Goal: Task Accomplishment & Management: Complete application form

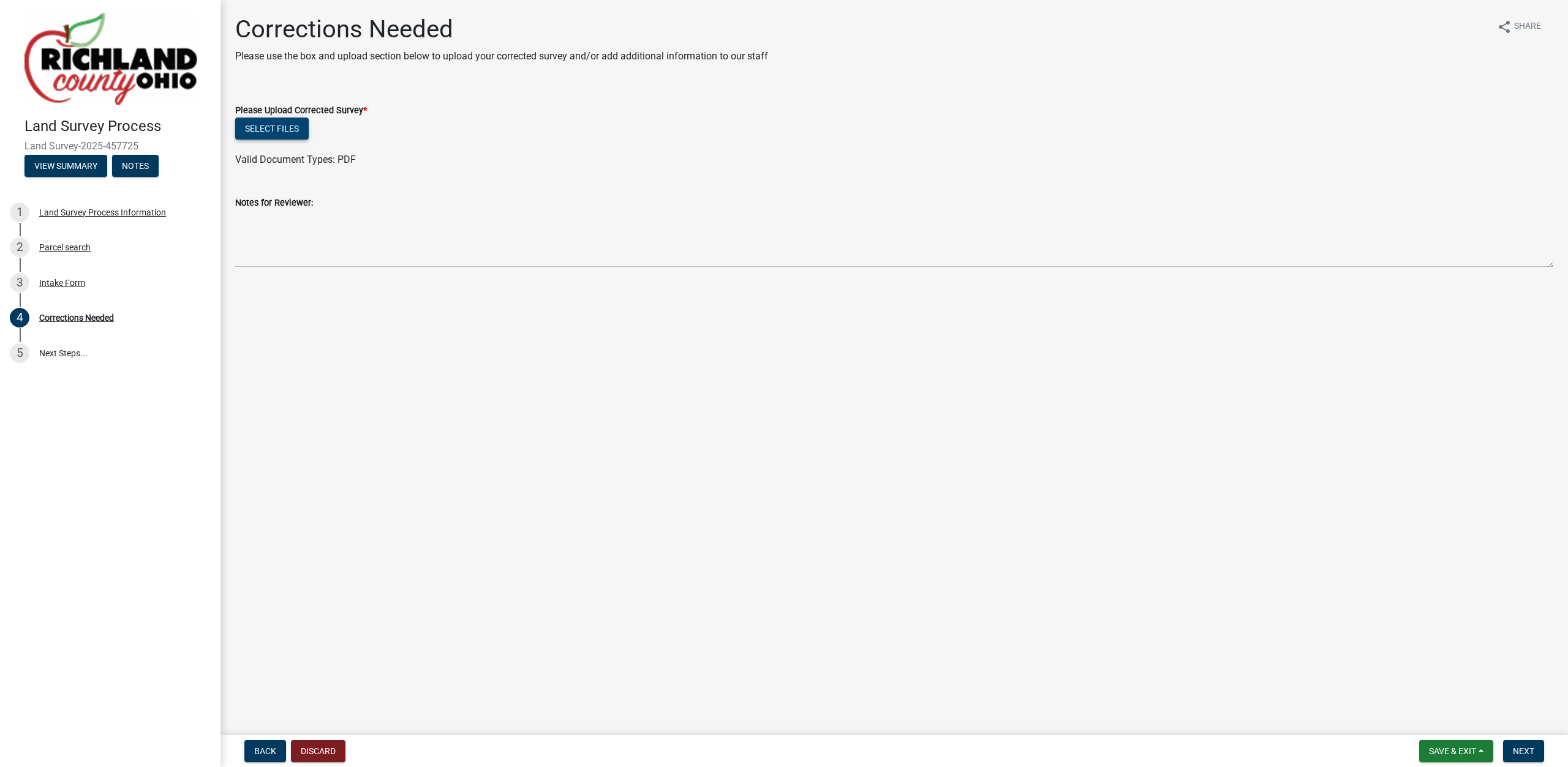
click at [263, 131] on button "Select files" at bounding box center [271, 128] width 74 height 22
click at [264, 167] on link "SM-6229.pdf" at bounding box center [264, 168] width 56 height 12
click at [1539, 759] on button "Next" at bounding box center [1523, 751] width 41 height 22
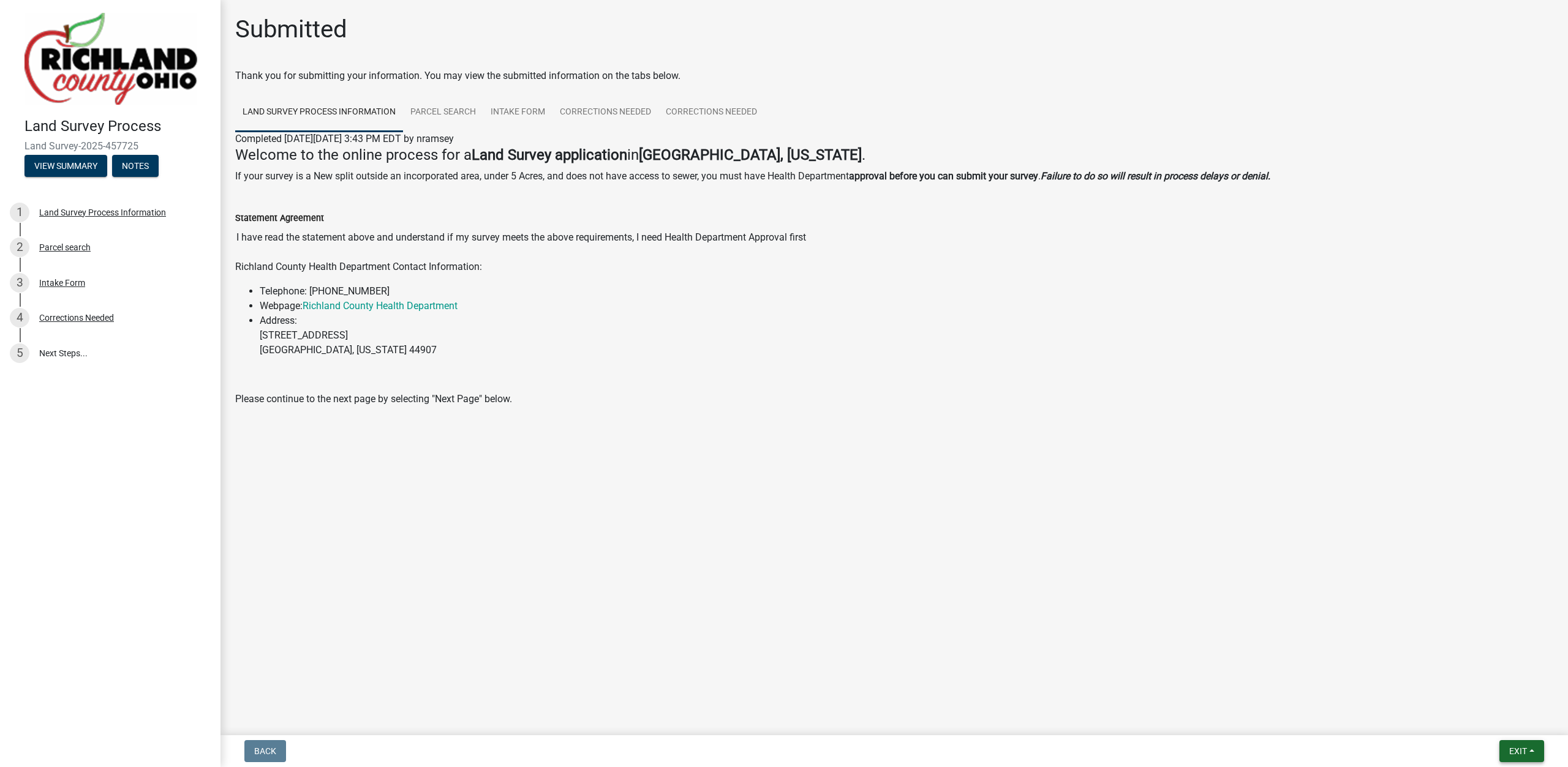
click at [1518, 750] on span "Exit" at bounding box center [1518, 752] width 18 height 10
click at [1503, 721] on button "Save & Exit" at bounding box center [1495, 719] width 98 height 29
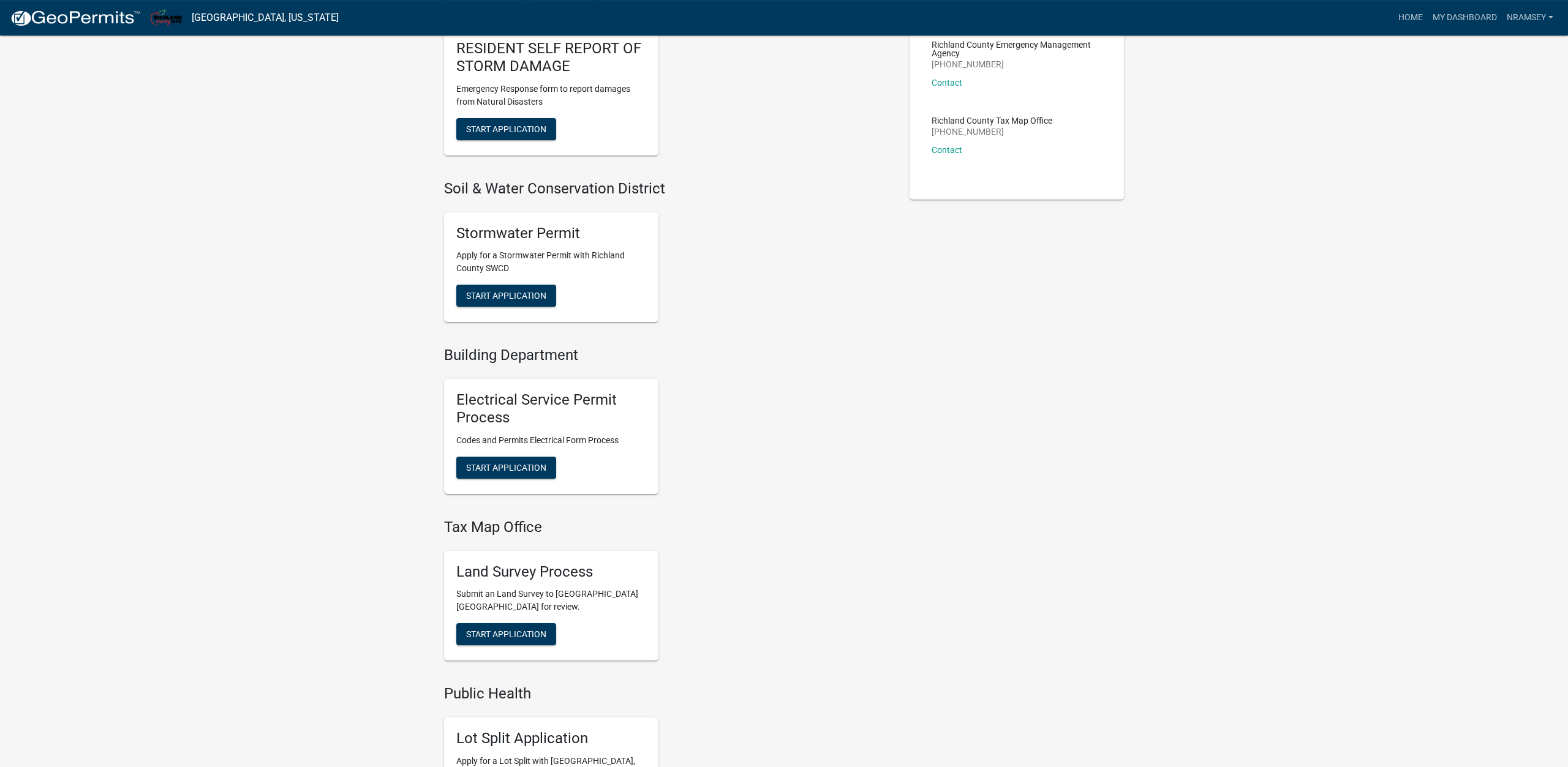
scroll to position [437, 0]
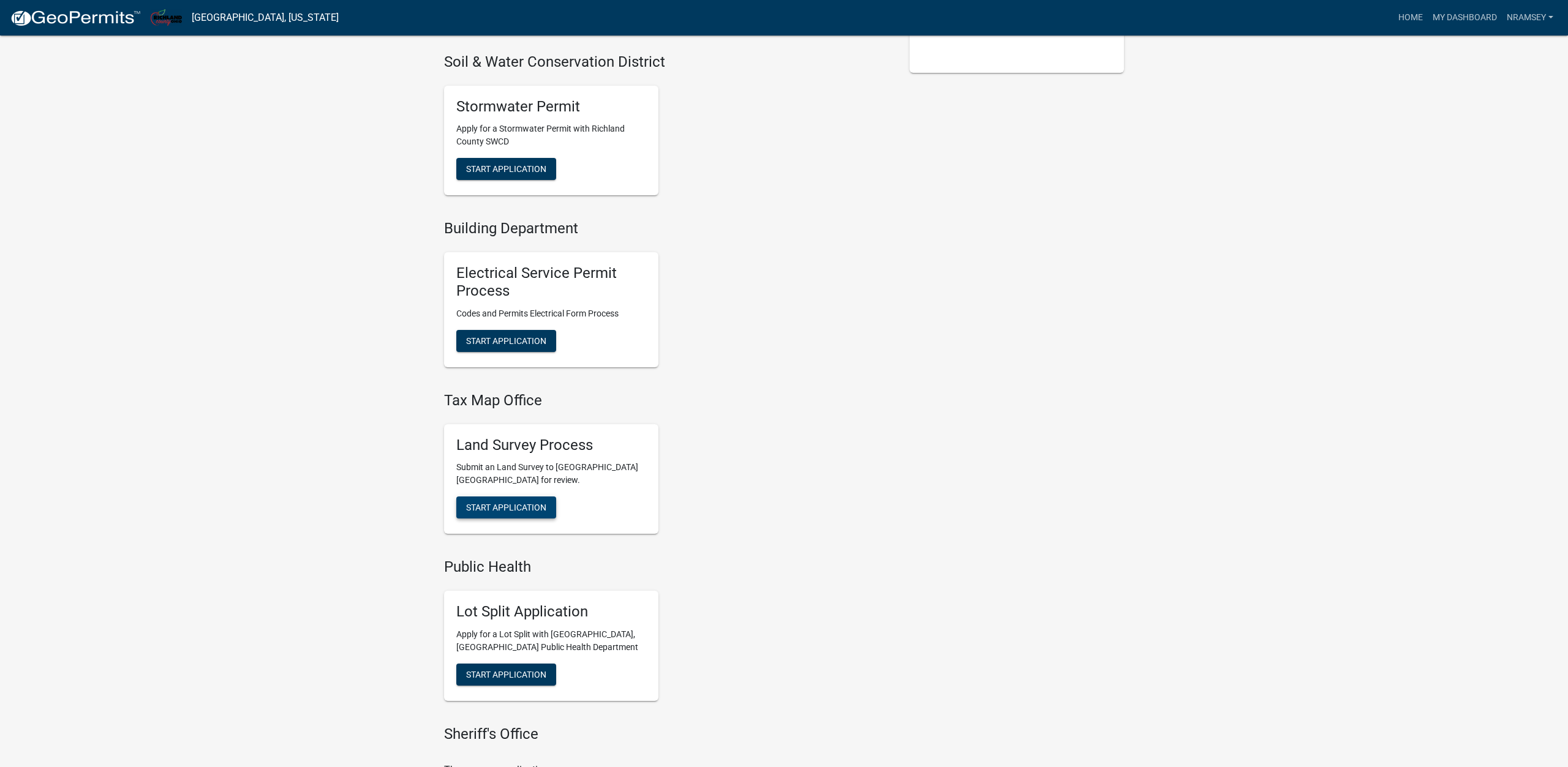
click at [504, 508] on span "Start Application" at bounding box center [506, 508] width 80 height 10
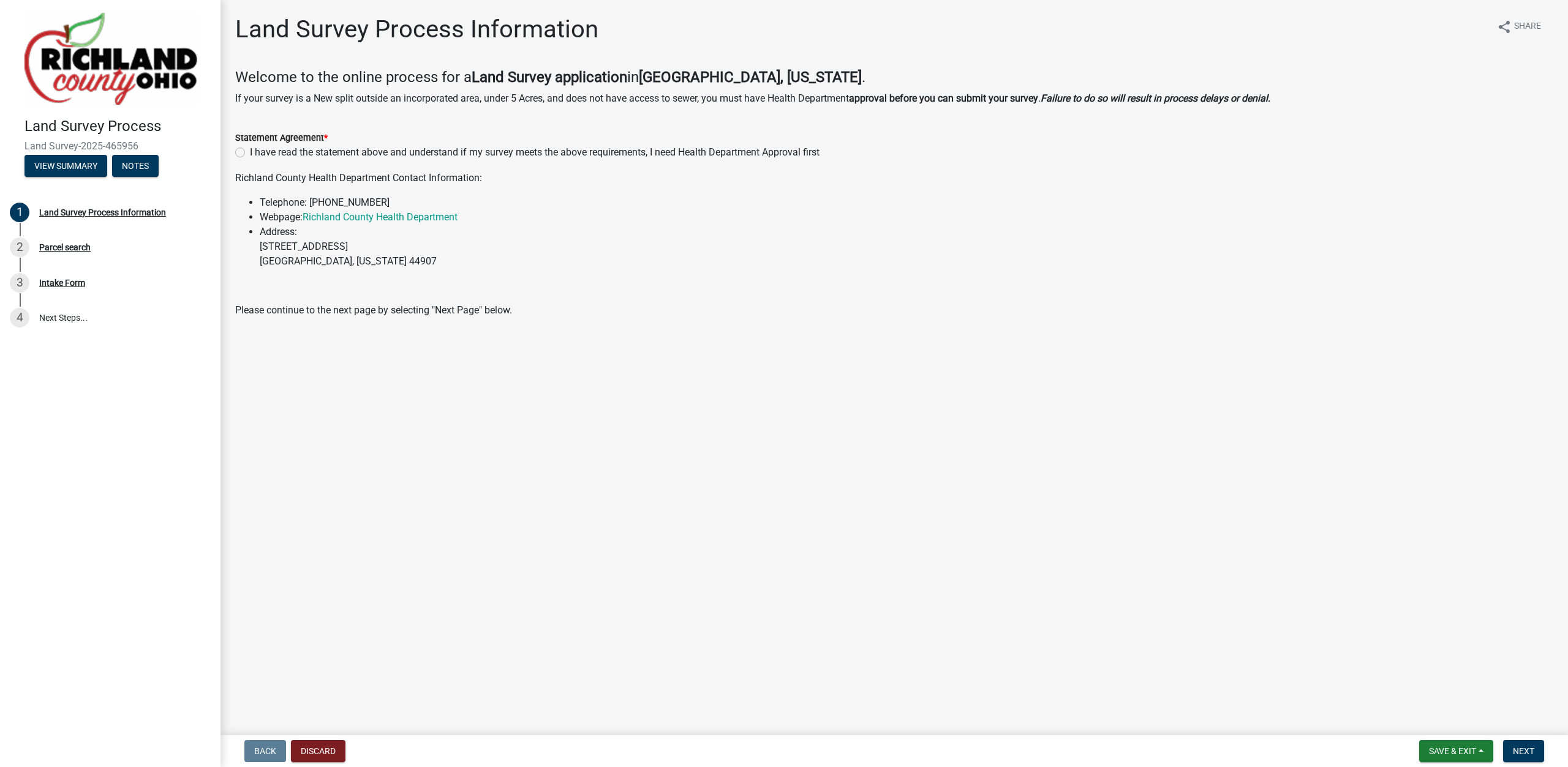
click at [250, 154] on label "I have read the statement above and understand if my survey meets the above req…" at bounding box center [534, 152] width 569 height 15
click at [250, 153] on input "I have read the statement above and understand if my survey meets the above req…" at bounding box center [253, 149] width 8 height 8
radio input "true"
click at [1518, 748] on span "Next" at bounding box center [1523, 752] width 22 height 10
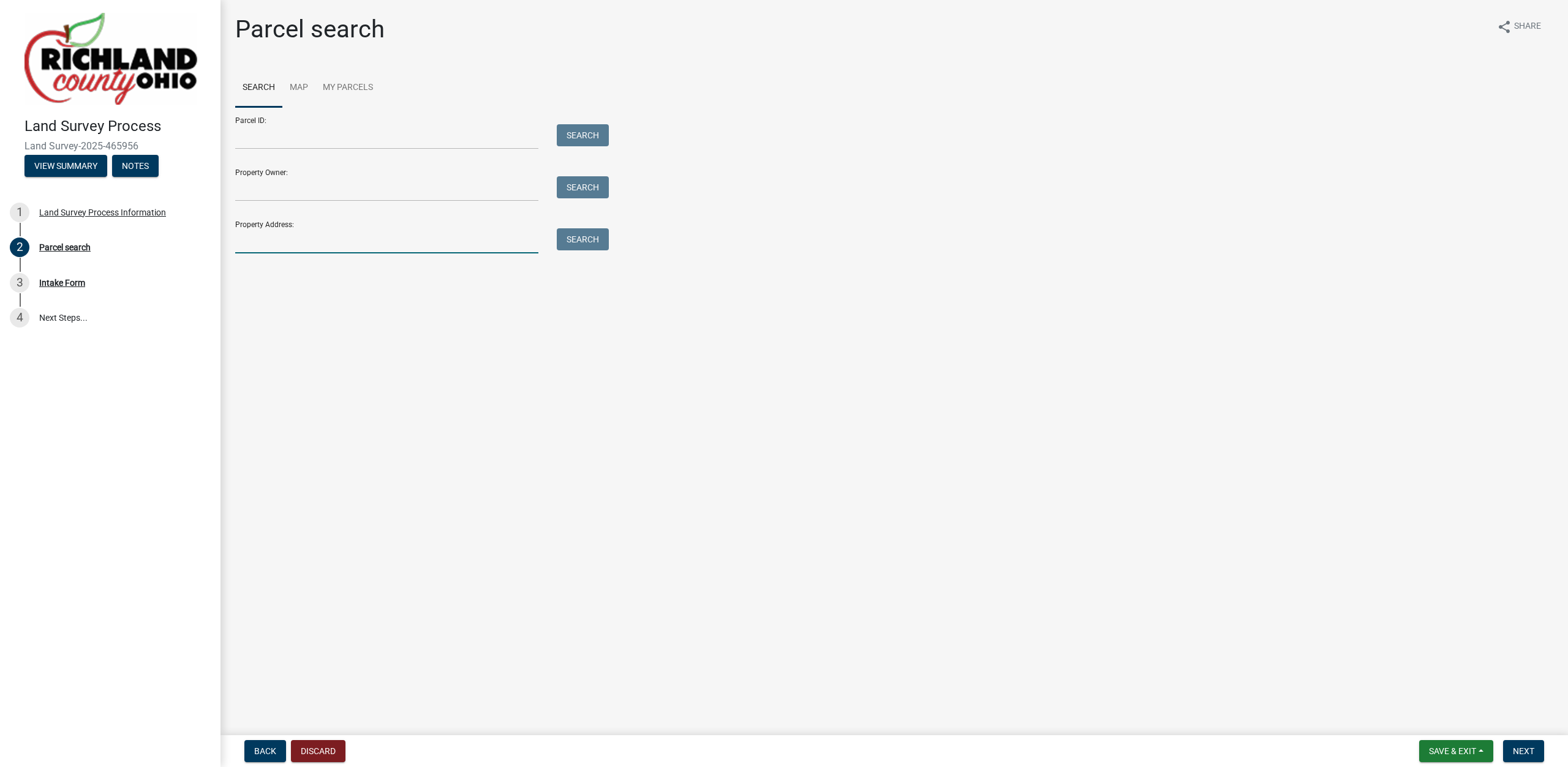
click at [296, 244] on input "Property Address:" at bounding box center [386, 241] width 303 height 25
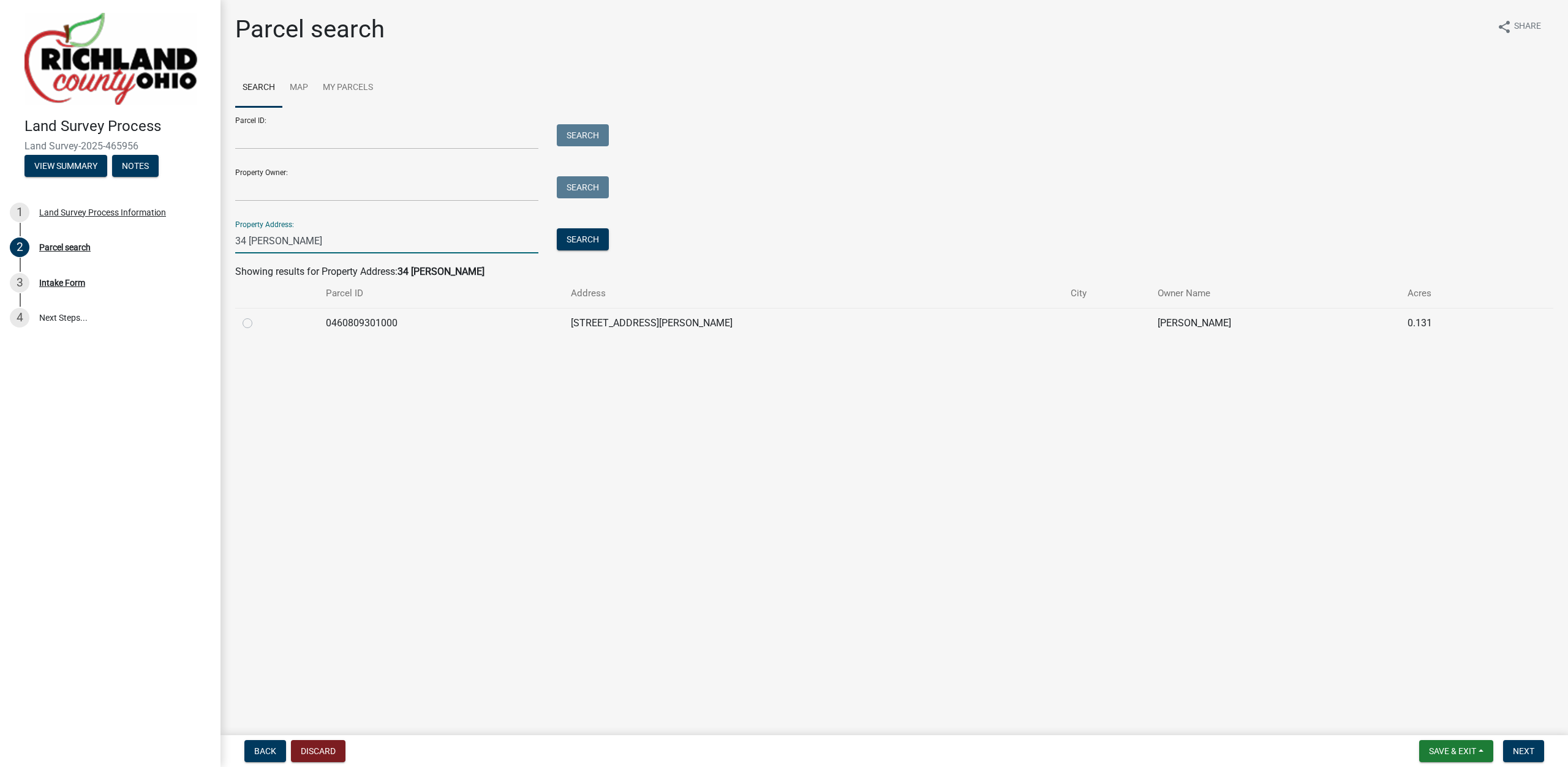
type input "34 maxwell"
click at [257, 316] on label at bounding box center [257, 316] width 0 height 0
click at [257, 323] on input "radio" at bounding box center [261, 320] width 8 height 8
radio input "true"
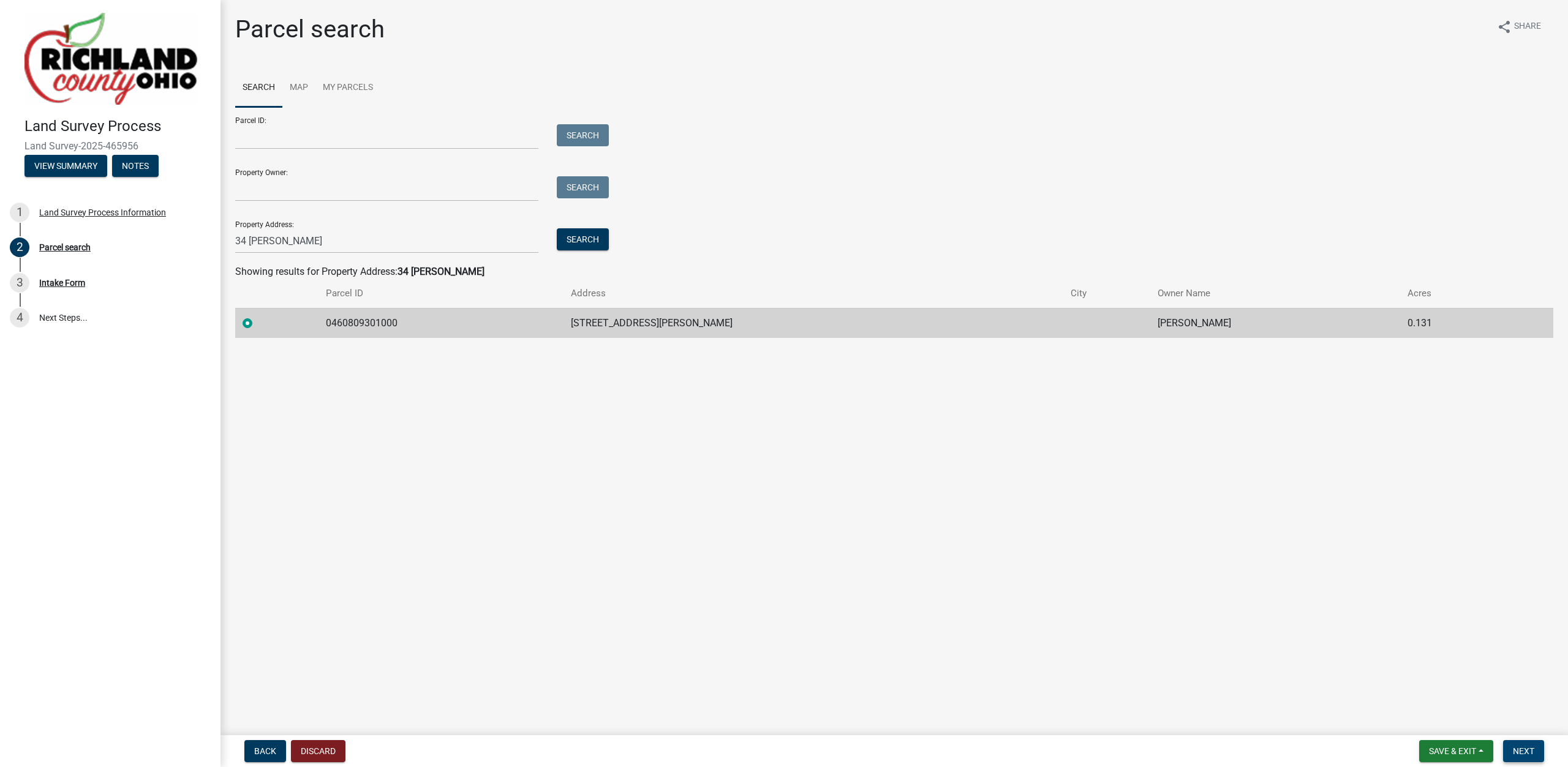
click at [1515, 750] on span "Next" at bounding box center [1523, 752] width 22 height 10
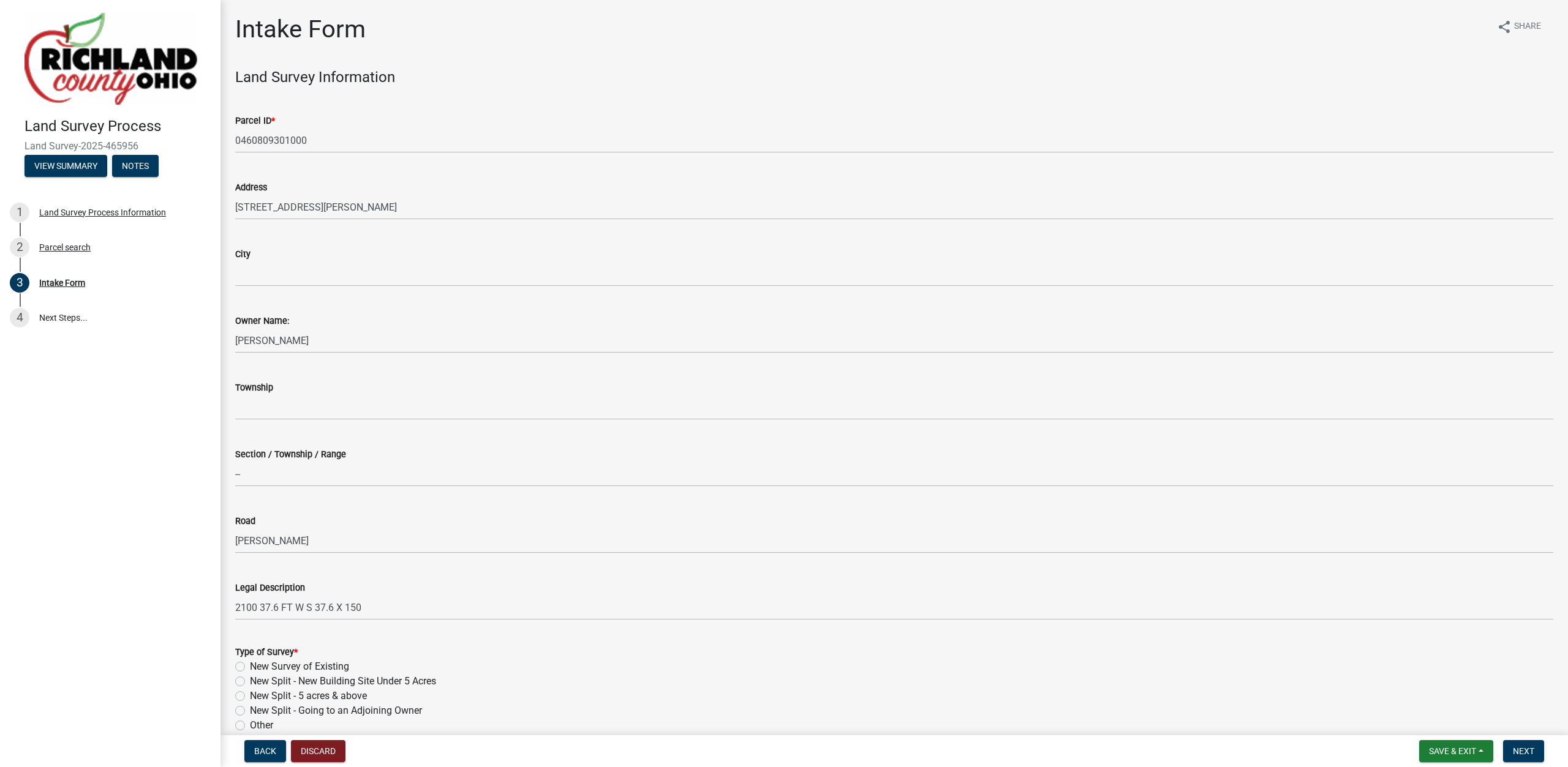
click at [281, 668] on label "New Survey of Existing" at bounding box center [299, 667] width 99 height 15
click at [258, 667] on input "New Survey of Existing" at bounding box center [253, 663] width 8 height 8
radio input "true"
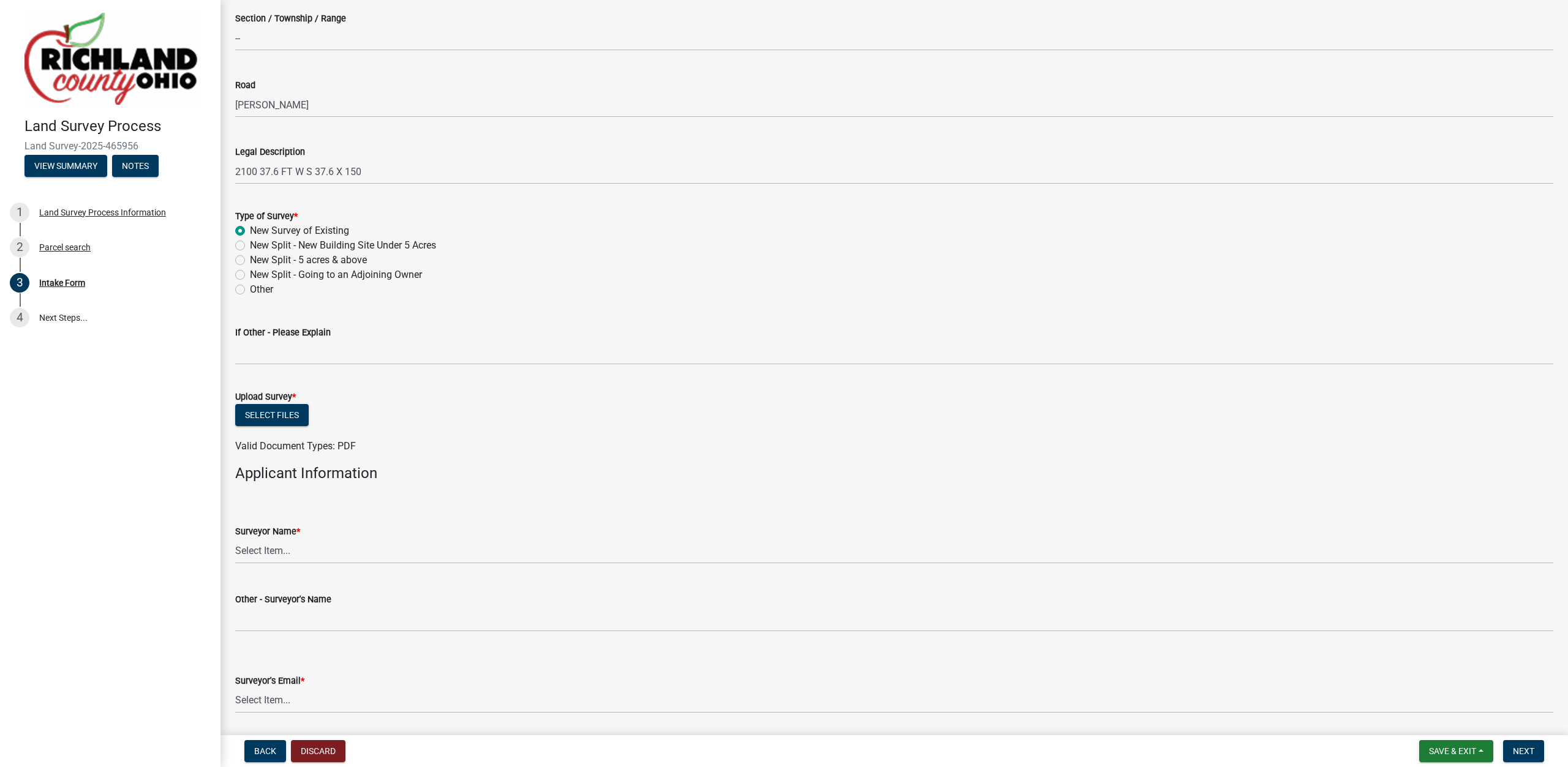
scroll to position [489, 0]
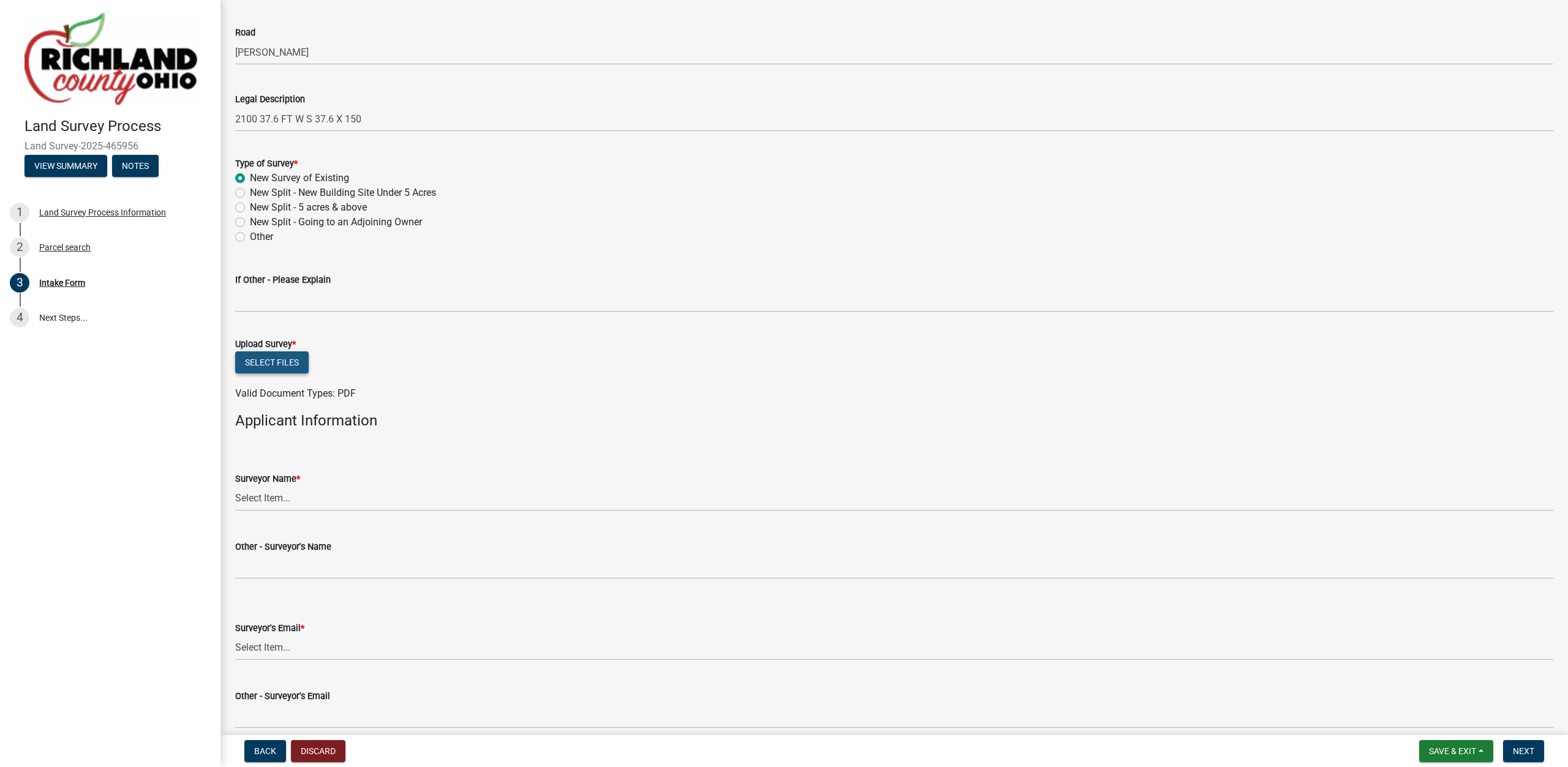
click at [276, 368] on button "Select files" at bounding box center [271, 362] width 74 height 22
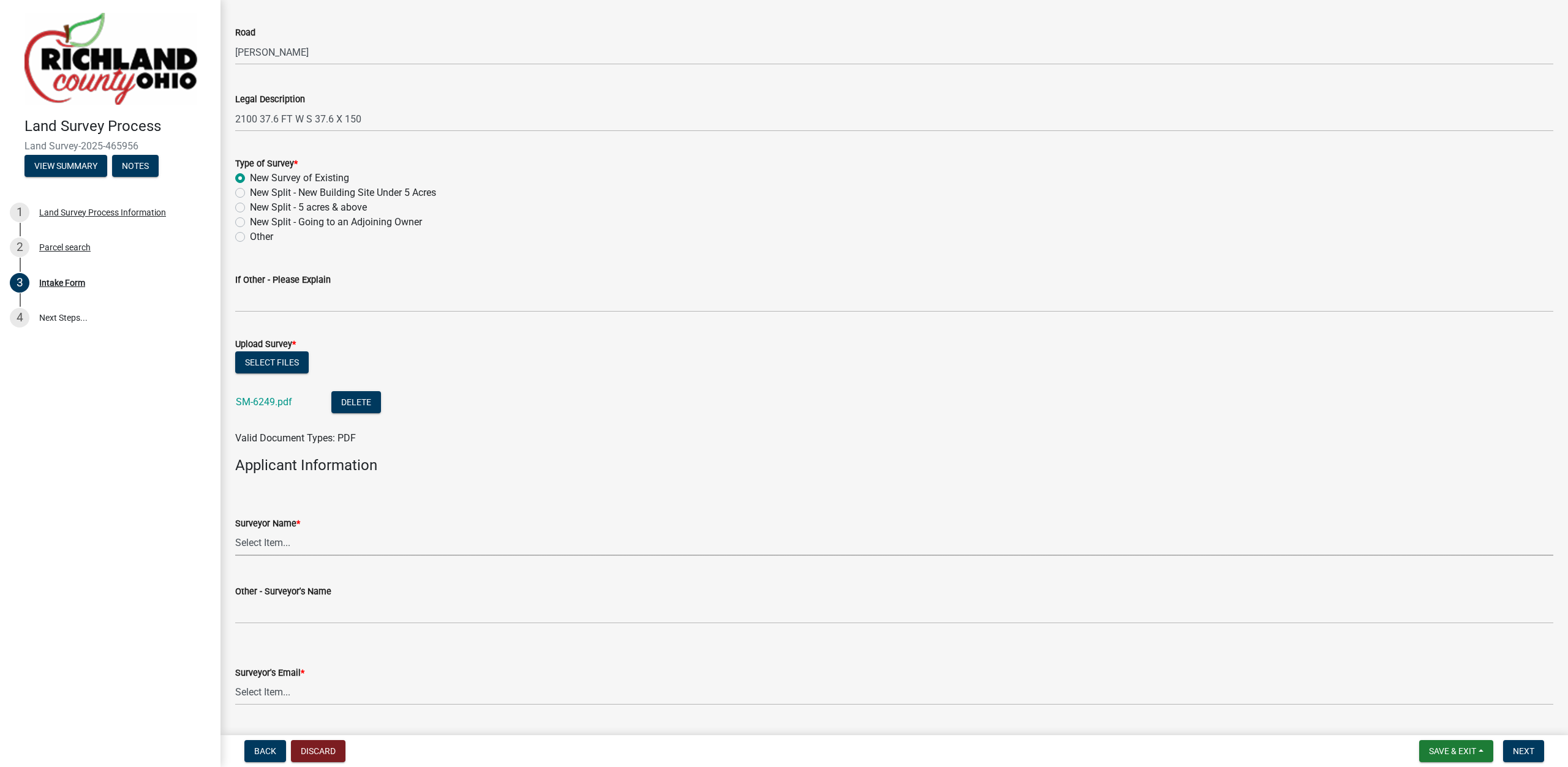
click at [235, 531] on select "Select Item... [PERSON_NAME], [PERSON_NAME], [PERSON_NAME], [PERSON_NAME], [PER…" at bounding box center [894, 543] width 1318 height 25
click option "[PERSON_NAME]" at bounding box center [0, 0] width 0 height 0
select select "df139baa-c9dd-46a0-9de6-e37622936459"
click at [235, 680] on select "Select Item... [EMAIL_ADDRESS][DOMAIN_NAME] [EMAIL_ADDRESS][DOMAIN_NAME] [EMAIL…" at bounding box center [894, 693] width 1318 height 25
click option "[EMAIL_ADDRESS][PERSON_NAME][DOMAIN_NAME]" at bounding box center [0, 0] width 0 height 0
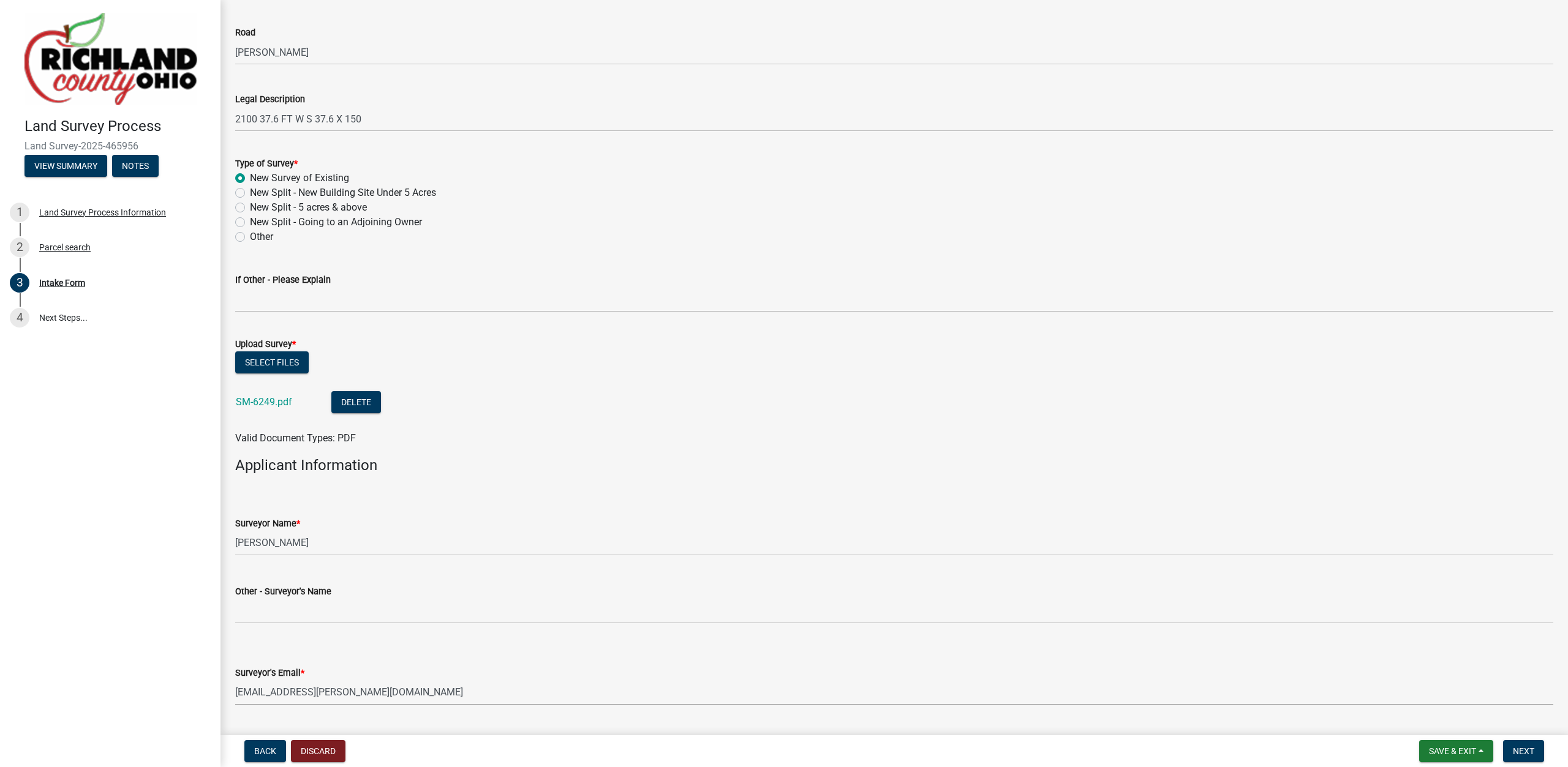
select select "4dbc78f8-37a7-4574-bd6a-c6ff1eaed890"
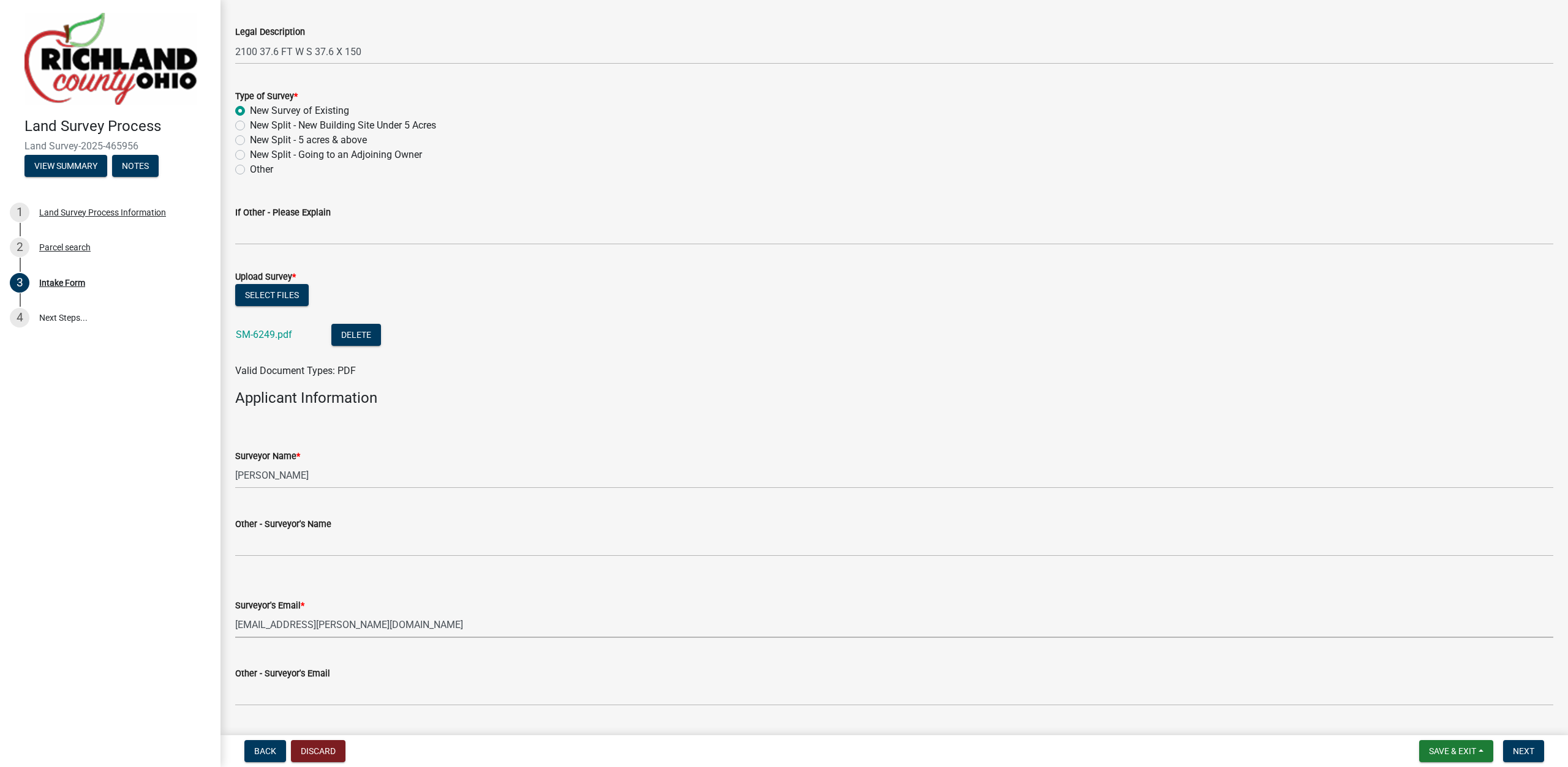
scroll to position [656, 0]
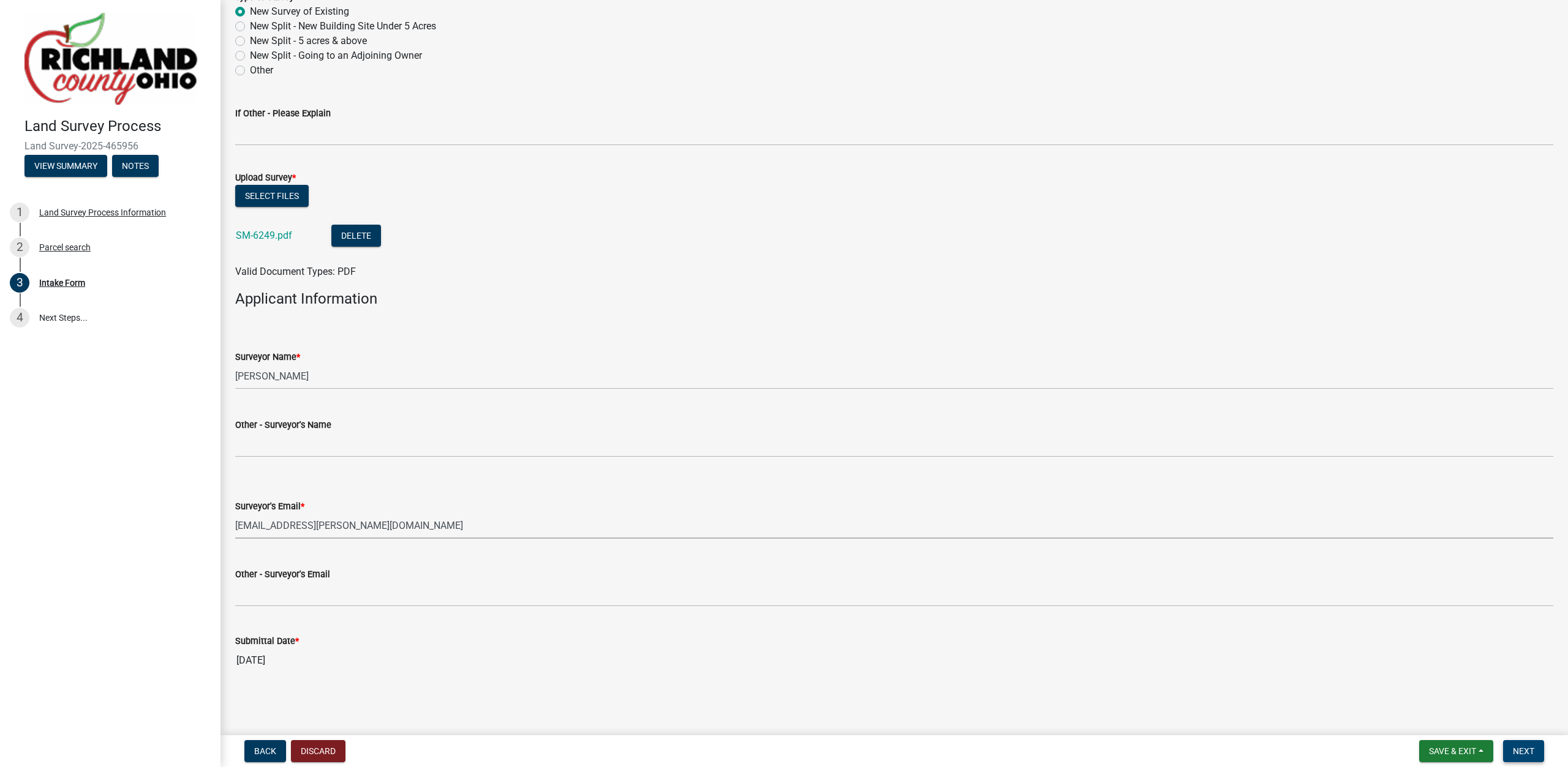
click at [1521, 754] on span "Next" at bounding box center [1523, 752] width 22 height 10
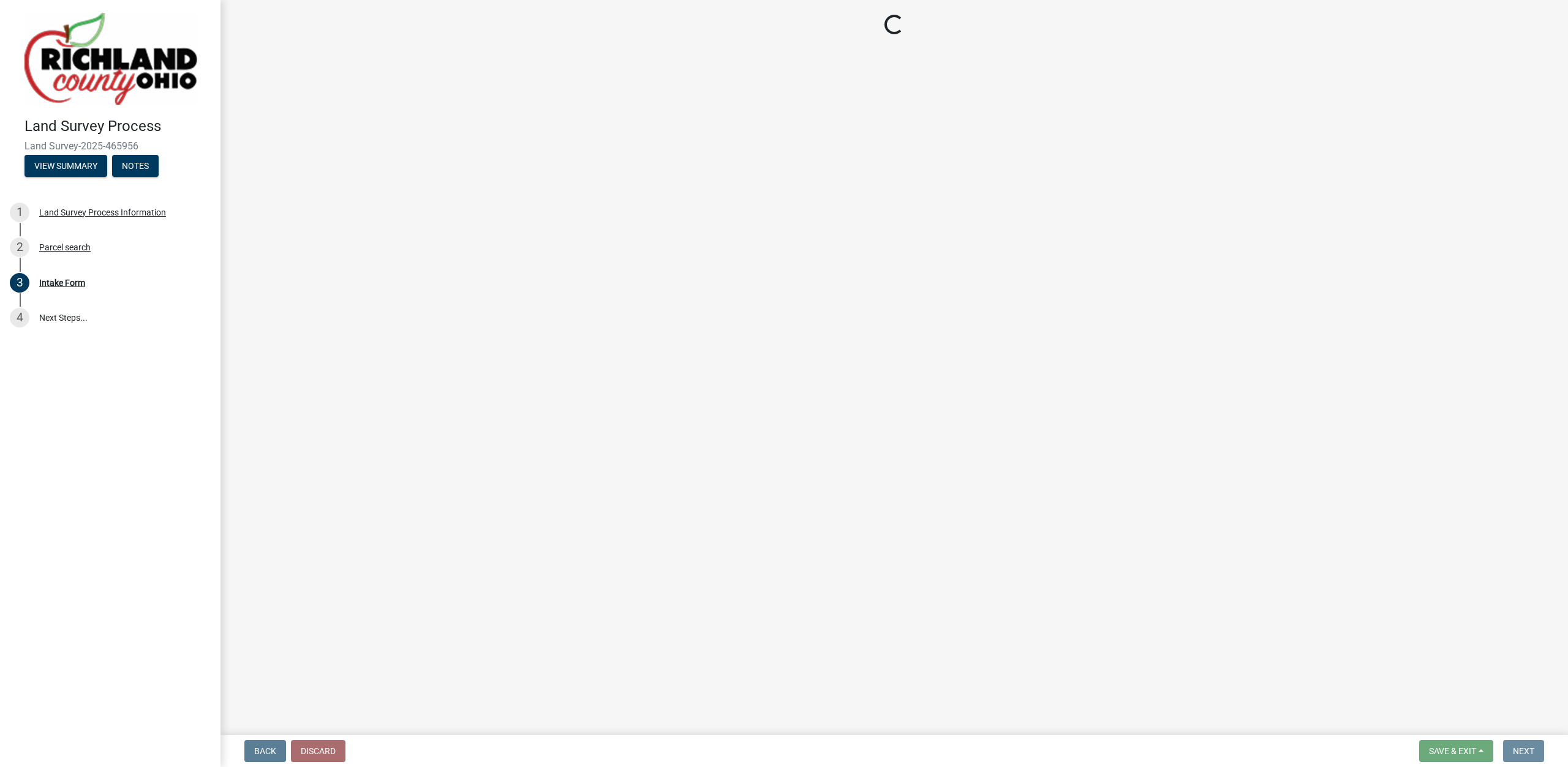
scroll to position [0, 0]
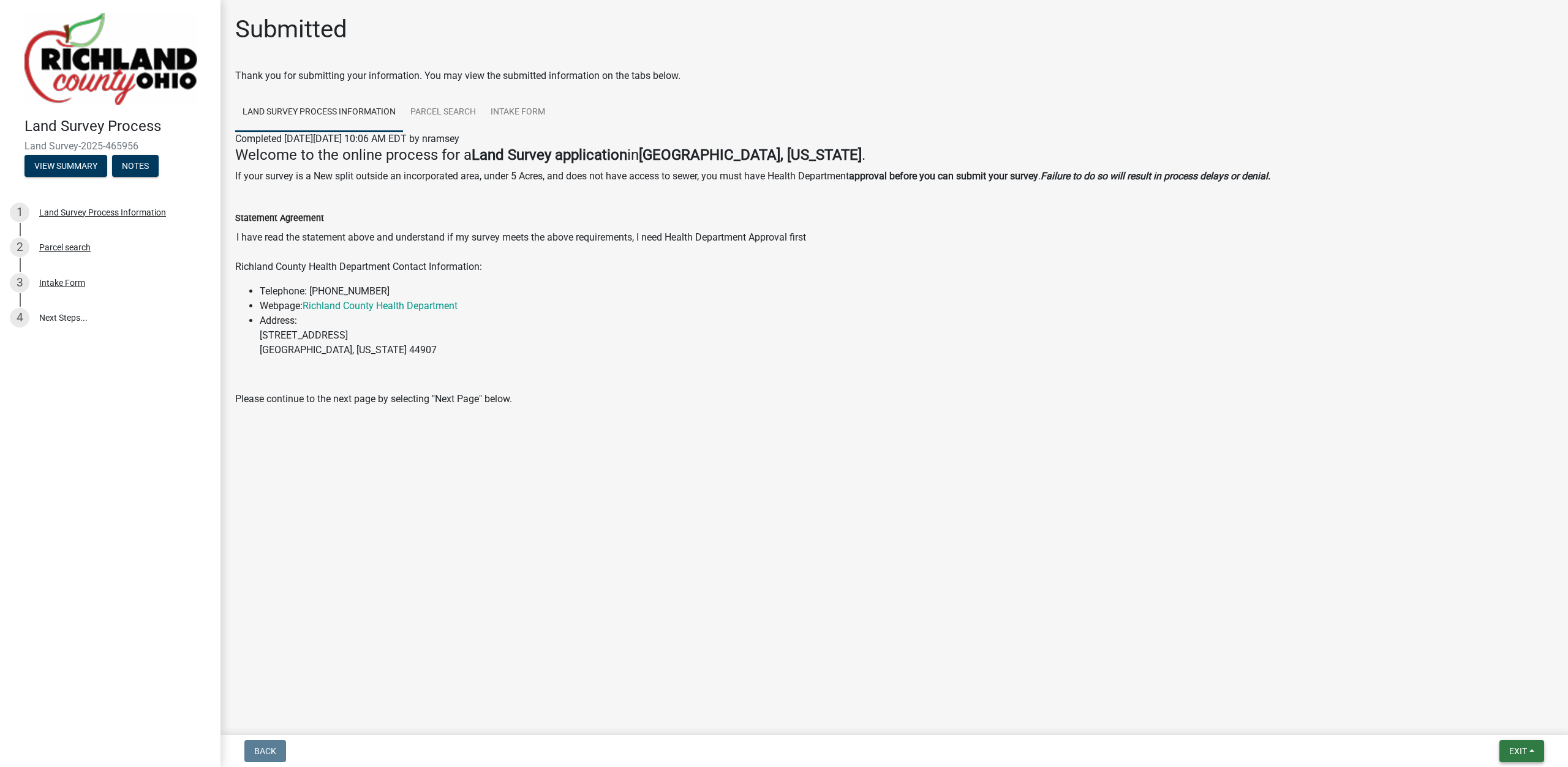
click at [1515, 752] on span "Exit" at bounding box center [1518, 752] width 18 height 10
click at [1501, 714] on button "Save & Exit" at bounding box center [1495, 719] width 98 height 29
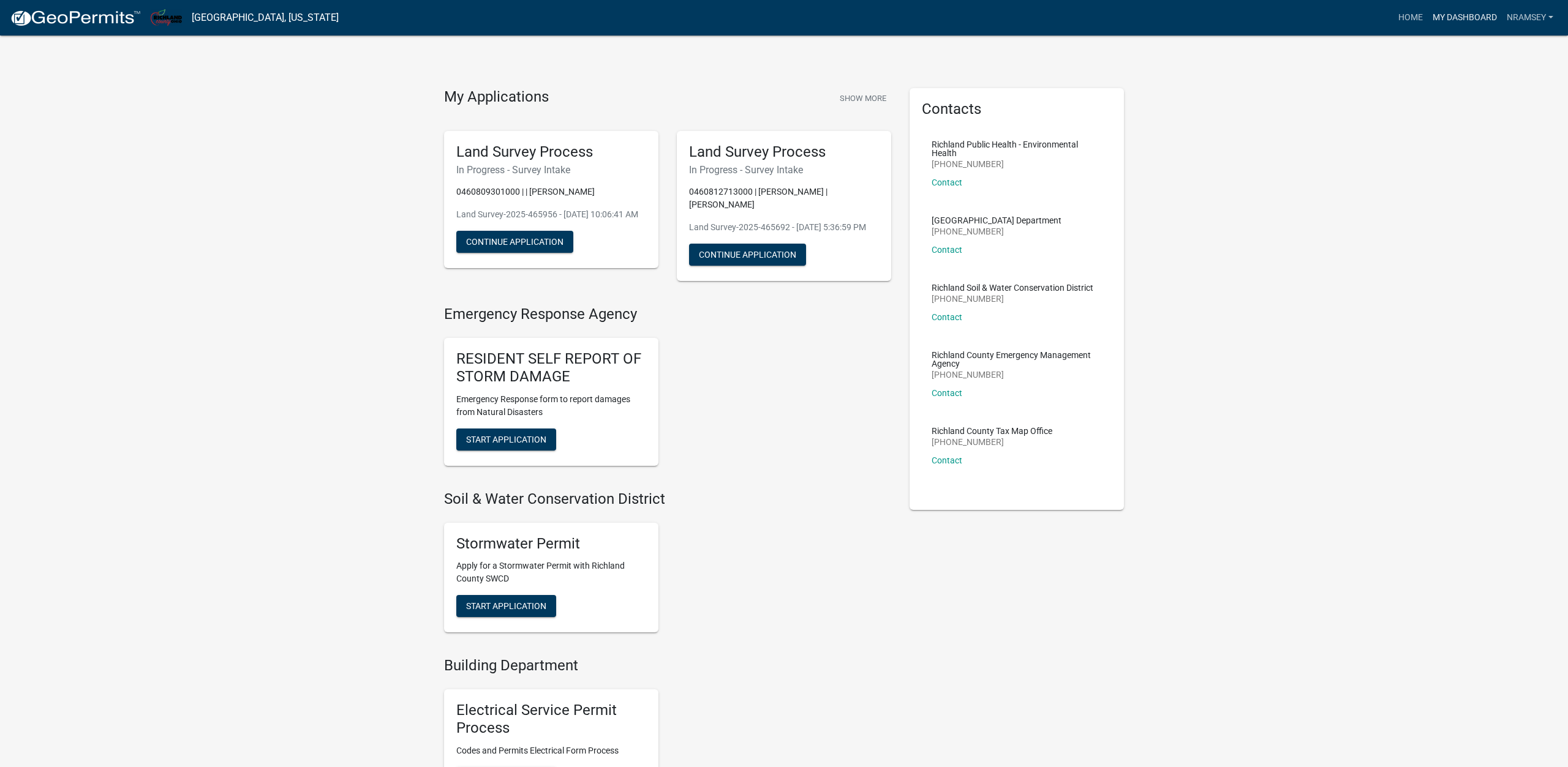
click at [1465, 14] on link "My Dashboard" at bounding box center [1465, 18] width 74 height 23
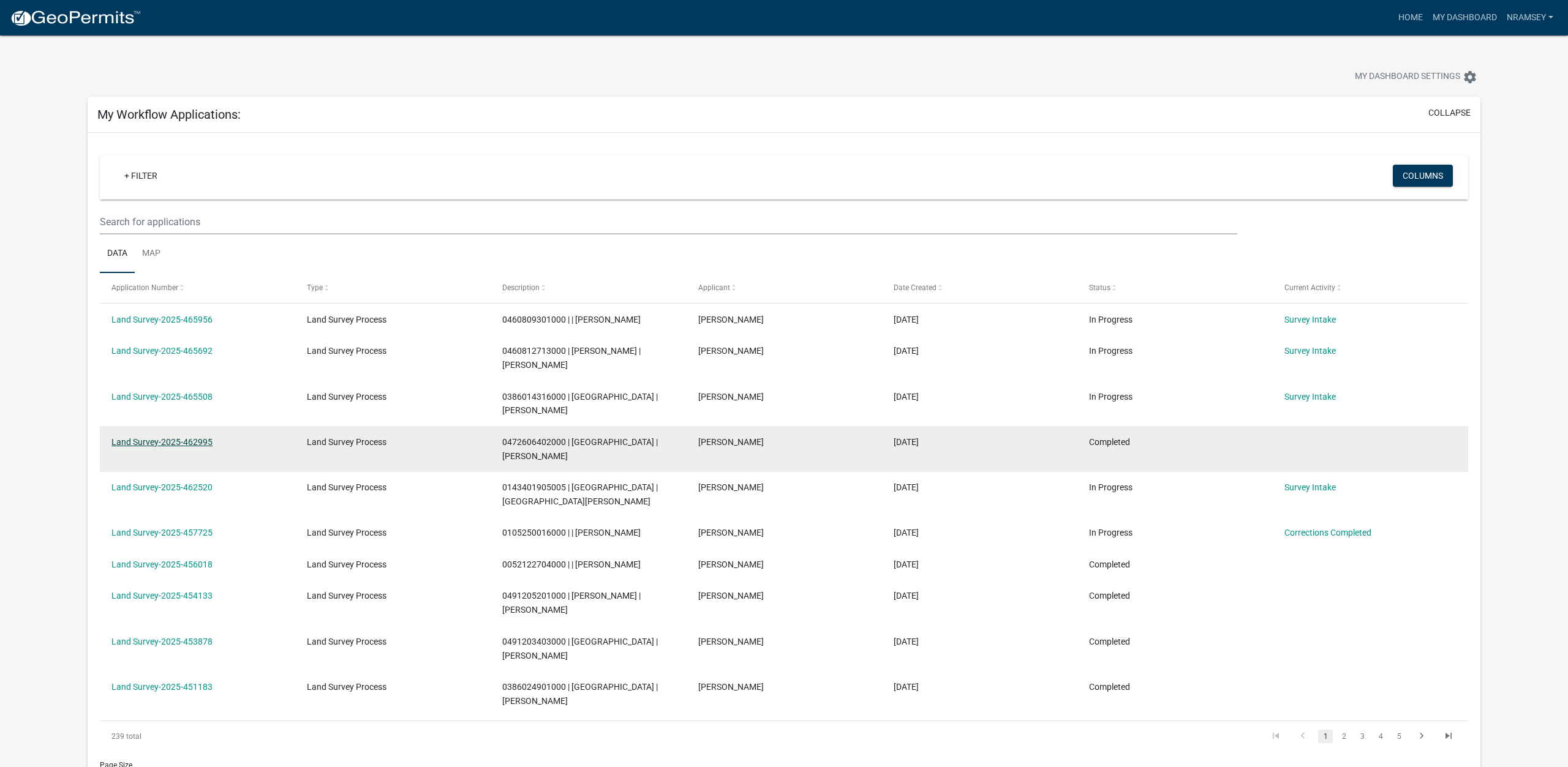
click at [194, 437] on link "Land Survey-2025-462995" at bounding box center [162, 442] width 101 height 10
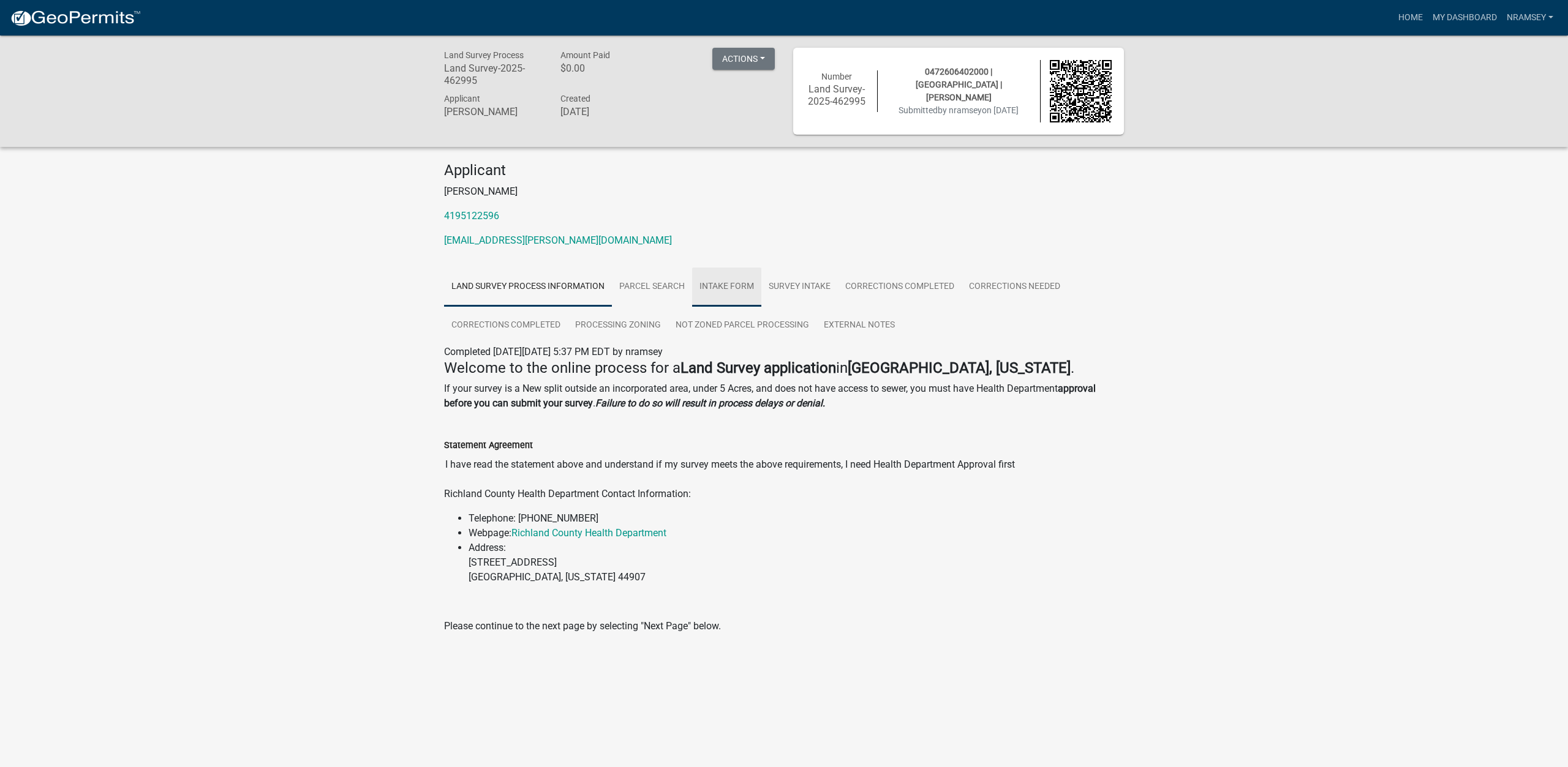
click at [719, 284] on link "Intake Form" at bounding box center [726, 287] width 69 height 39
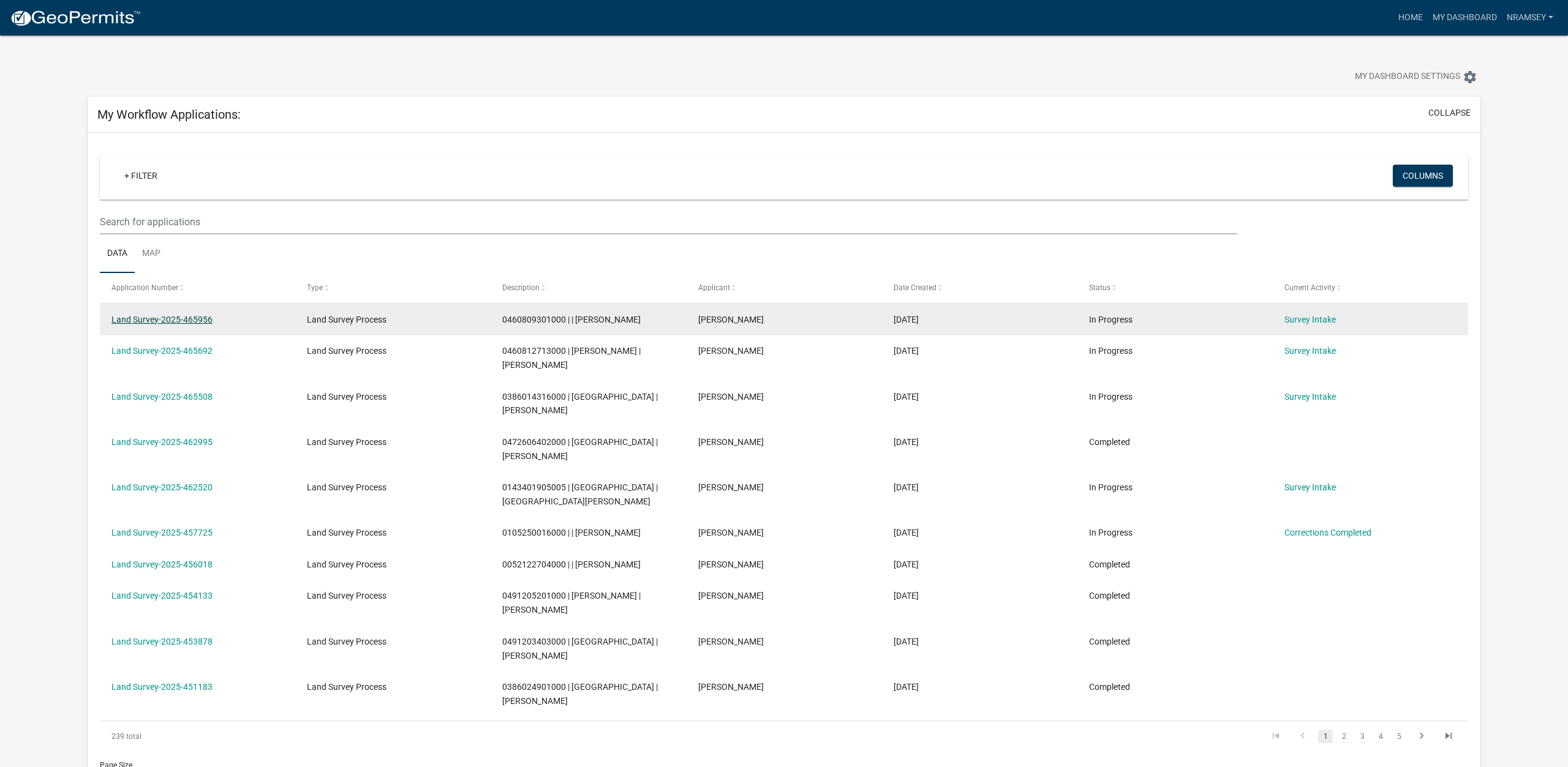
click at [175, 323] on link "Land Survey-2025-465956" at bounding box center [162, 320] width 101 height 10
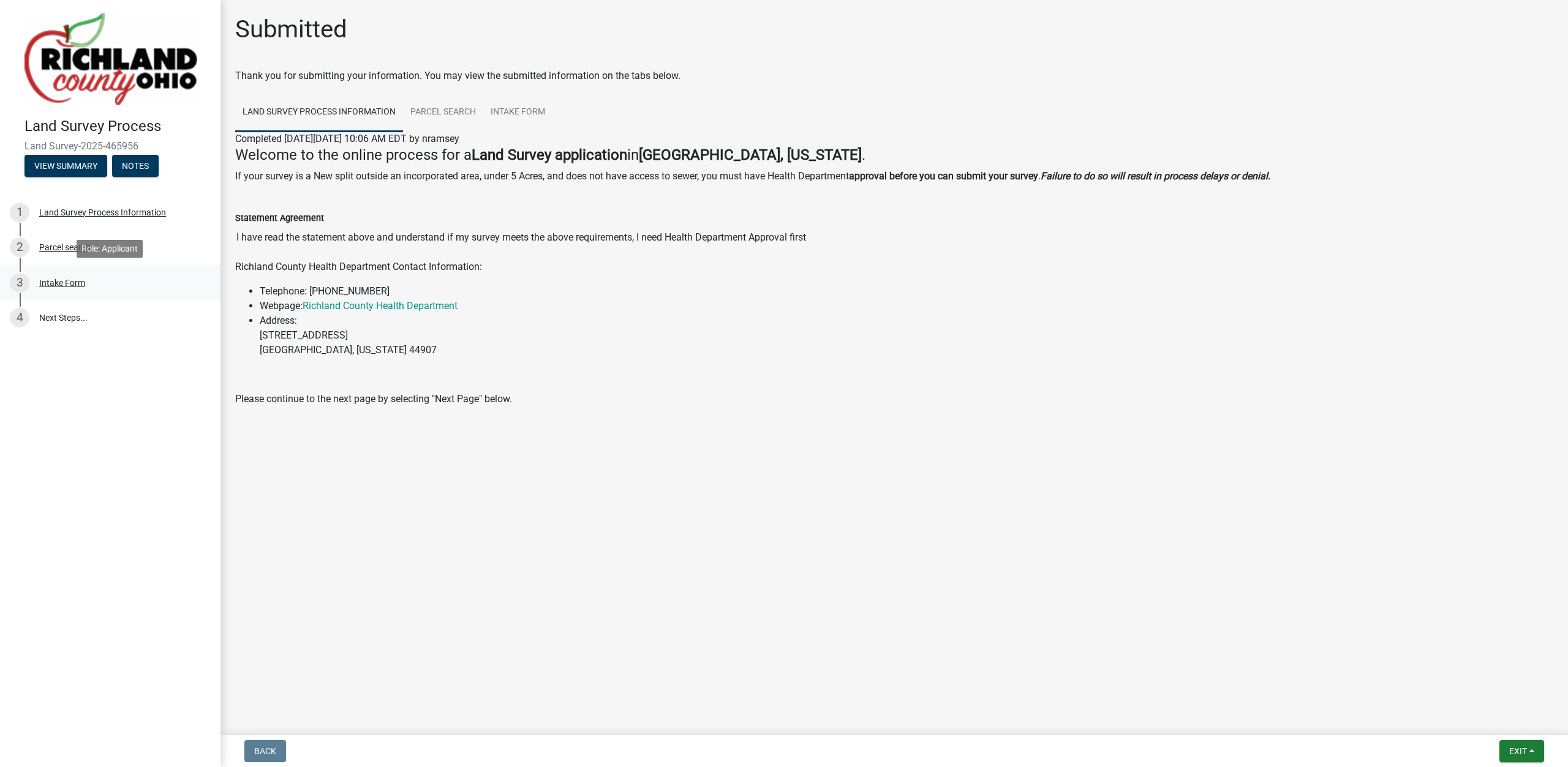
click at [74, 282] on div "Intake Form" at bounding box center [62, 283] width 46 height 8
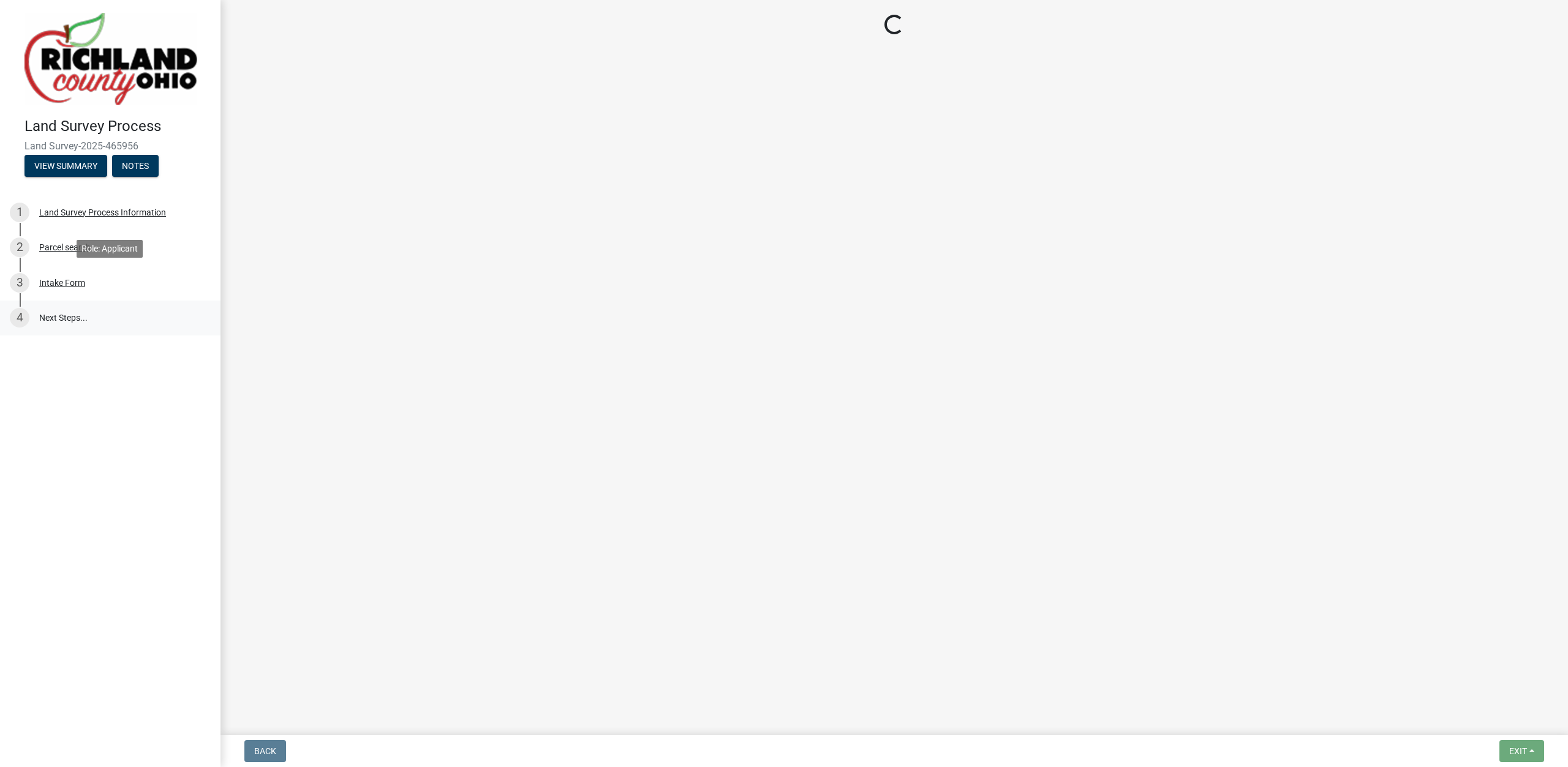
select select "df139baa-c9dd-46a0-9de6-e37622936459"
select select "4dbc78f8-37a7-4574-bd6a-c6ff1eaed890"
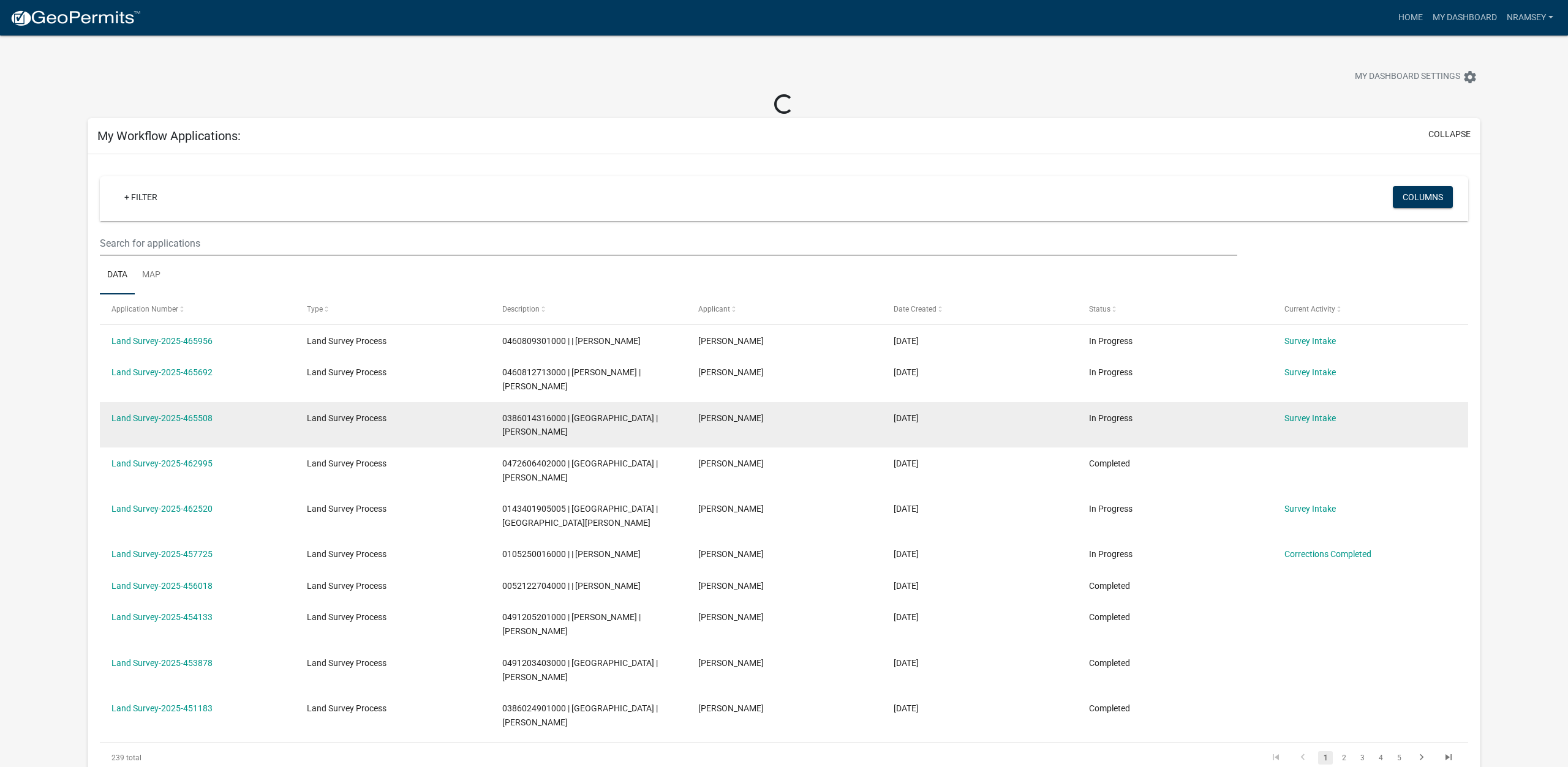
click at [156, 412] on div "Land Survey-2025-465508" at bounding box center [197, 419] width 172 height 14
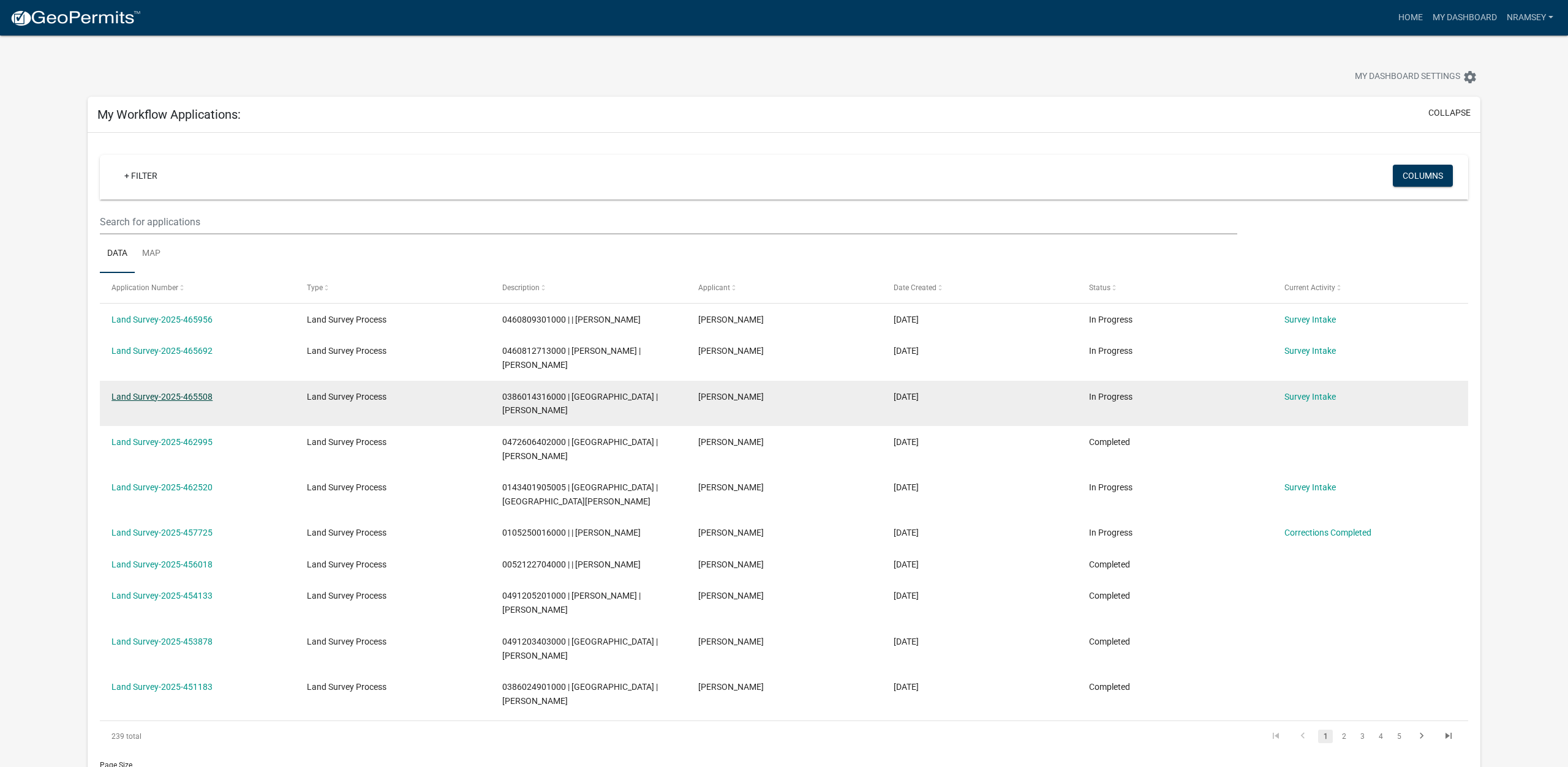
click at [187, 392] on link "Land Survey-2025-465508" at bounding box center [162, 397] width 101 height 10
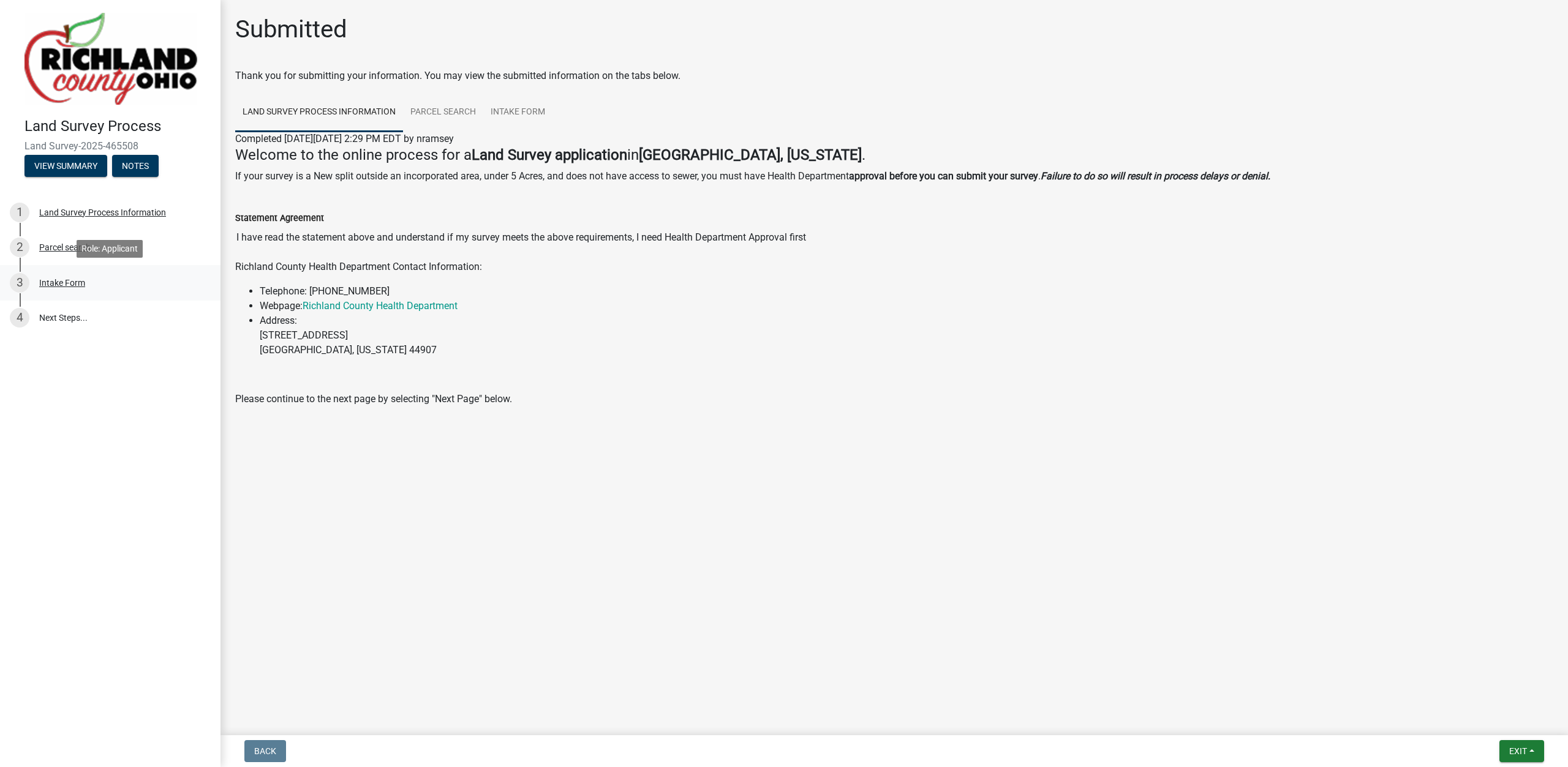
click at [74, 285] on div "Intake Form" at bounding box center [62, 283] width 46 height 8
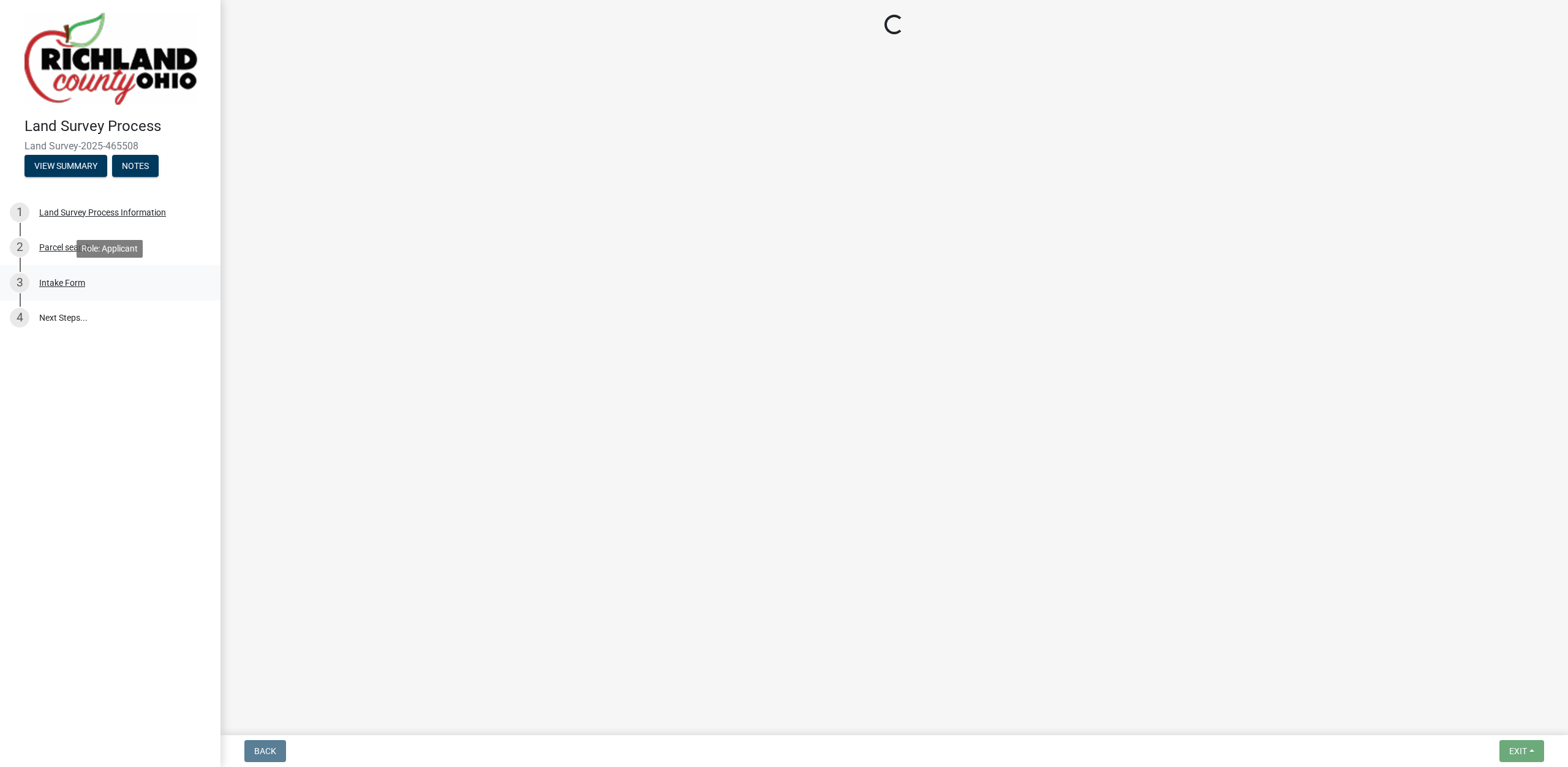
select select "df139baa-c9dd-46a0-9de6-e37622936459"
select select "4dbc78f8-37a7-4574-bd6a-c6ff1eaed890"
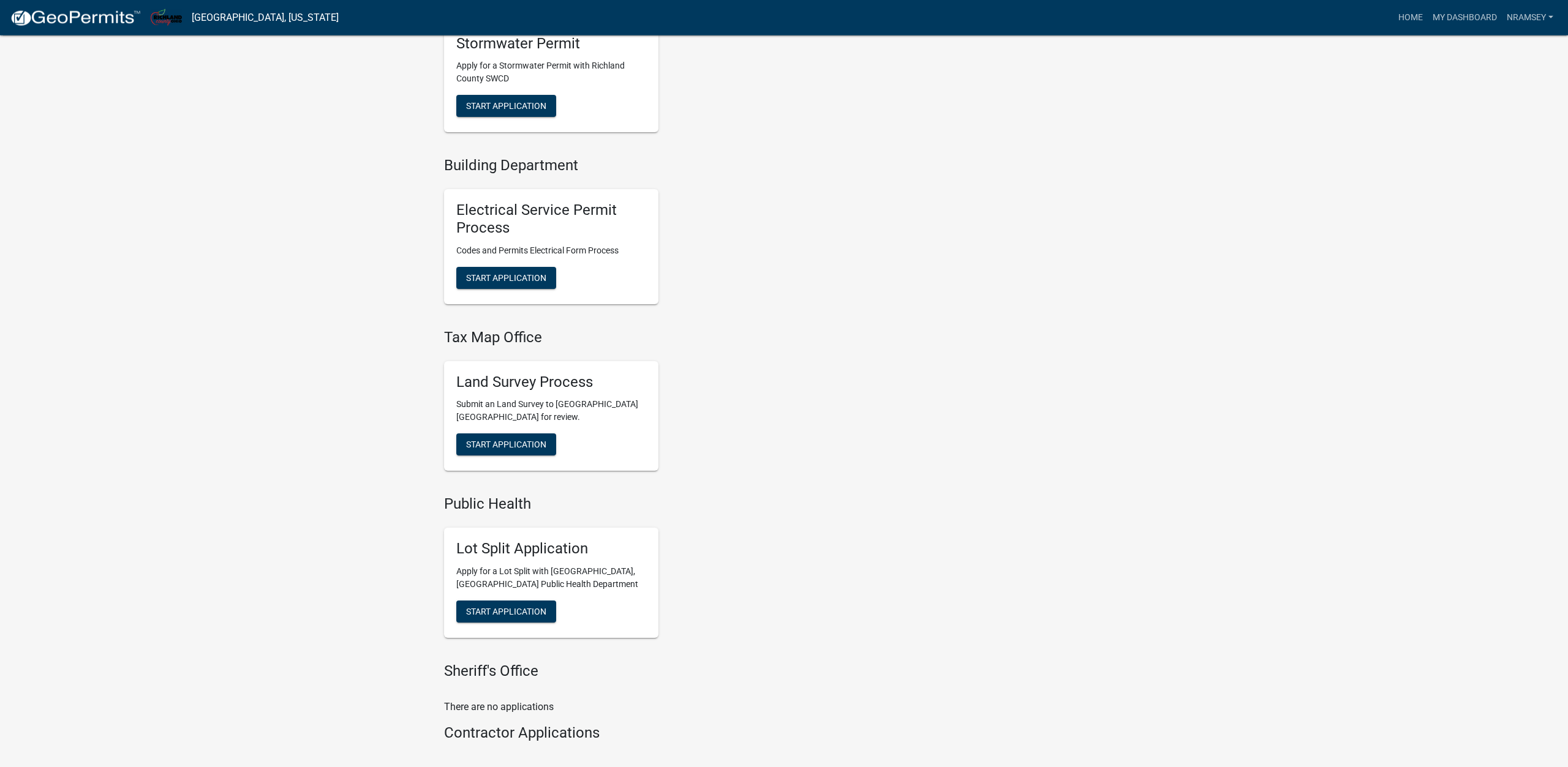
scroll to position [576, 0]
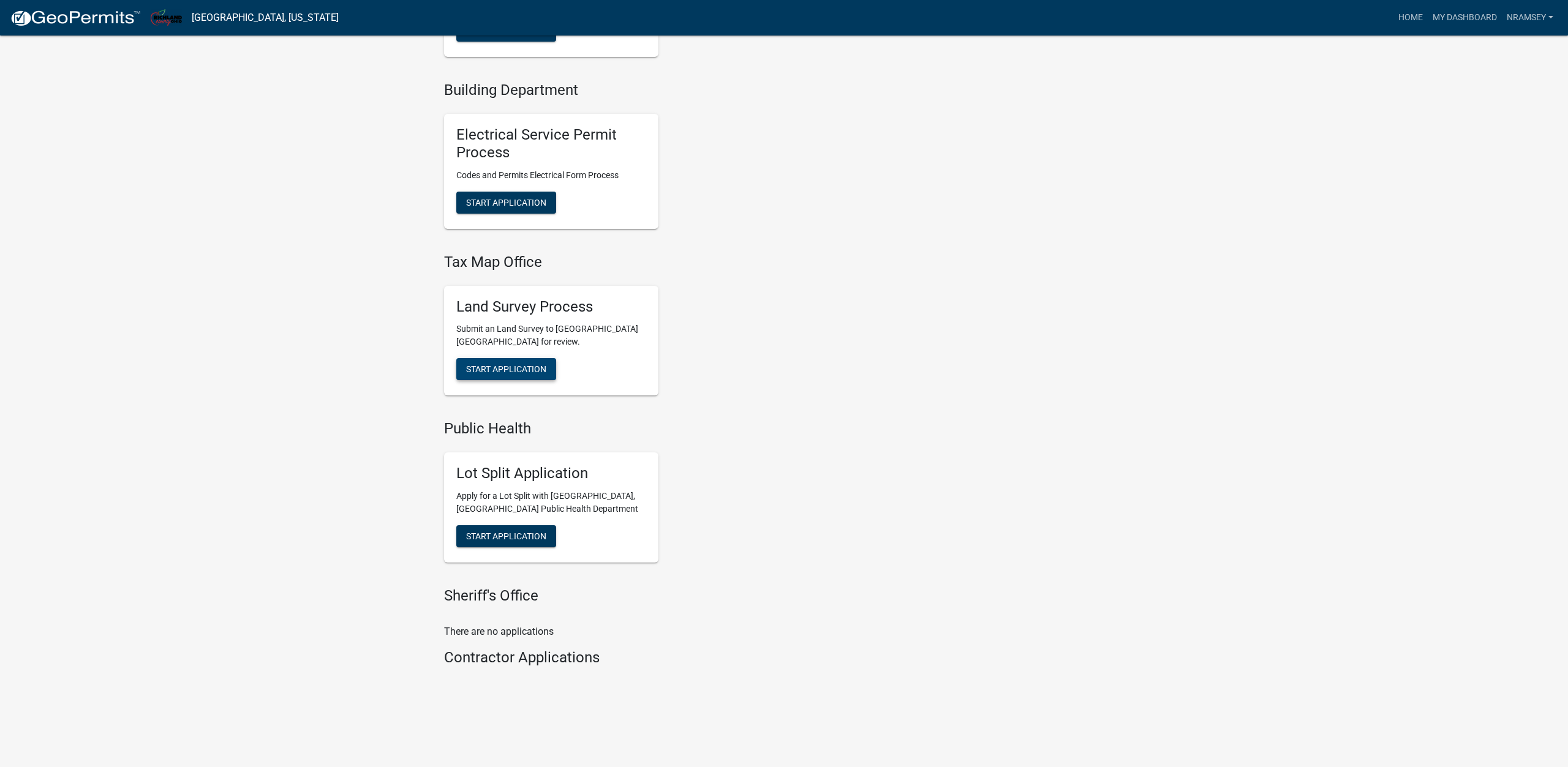
click at [511, 373] on span "Start Application" at bounding box center [506, 369] width 80 height 10
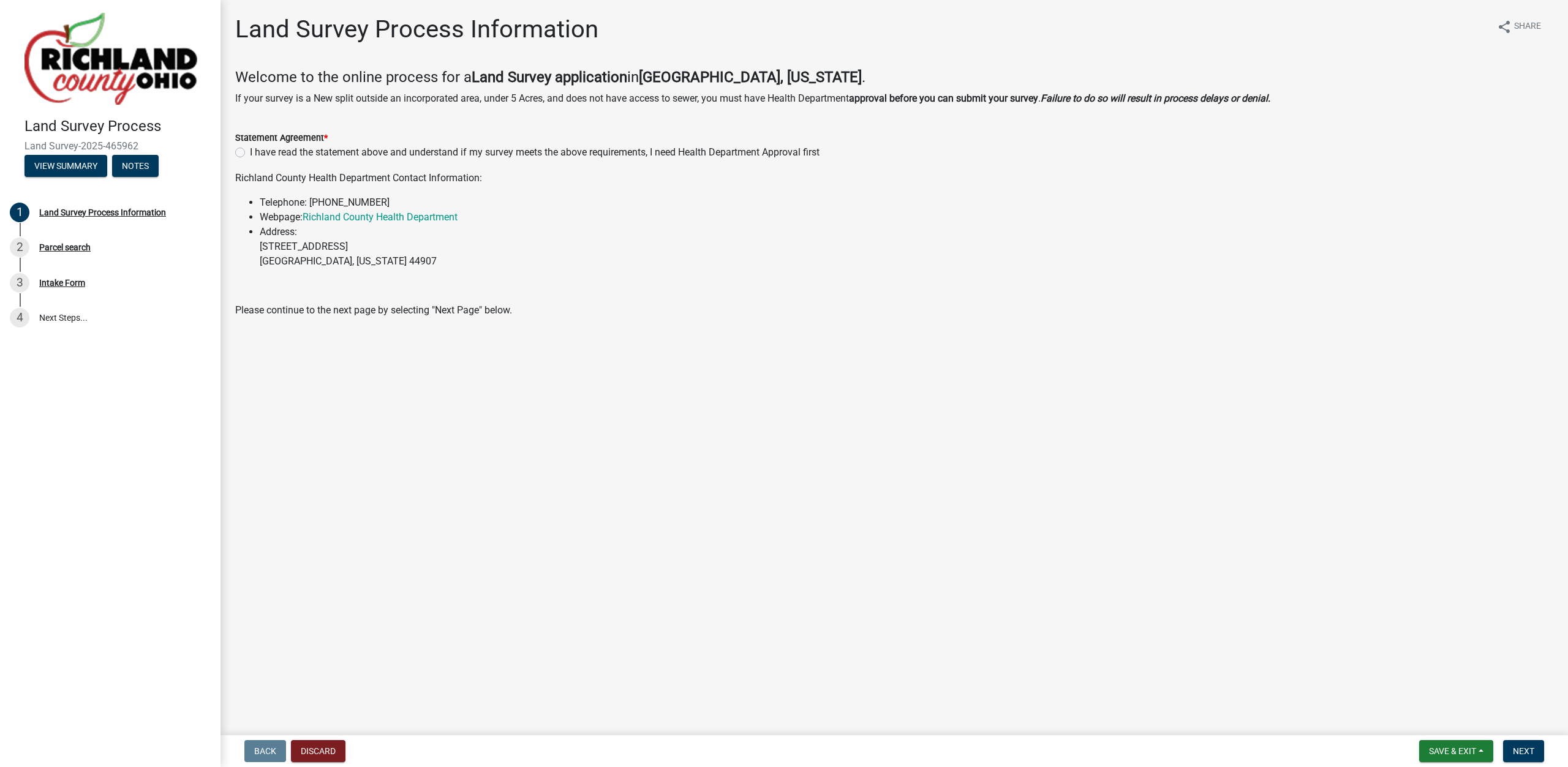
click at [250, 153] on label "I have read the statement above and understand if my survey meets the above req…" at bounding box center [534, 152] width 569 height 15
click at [250, 153] on input "I have read the statement above and understand if my survey meets the above req…" at bounding box center [253, 149] width 8 height 8
radio input "true"
click at [1515, 752] on span "Next" at bounding box center [1523, 752] width 22 height 10
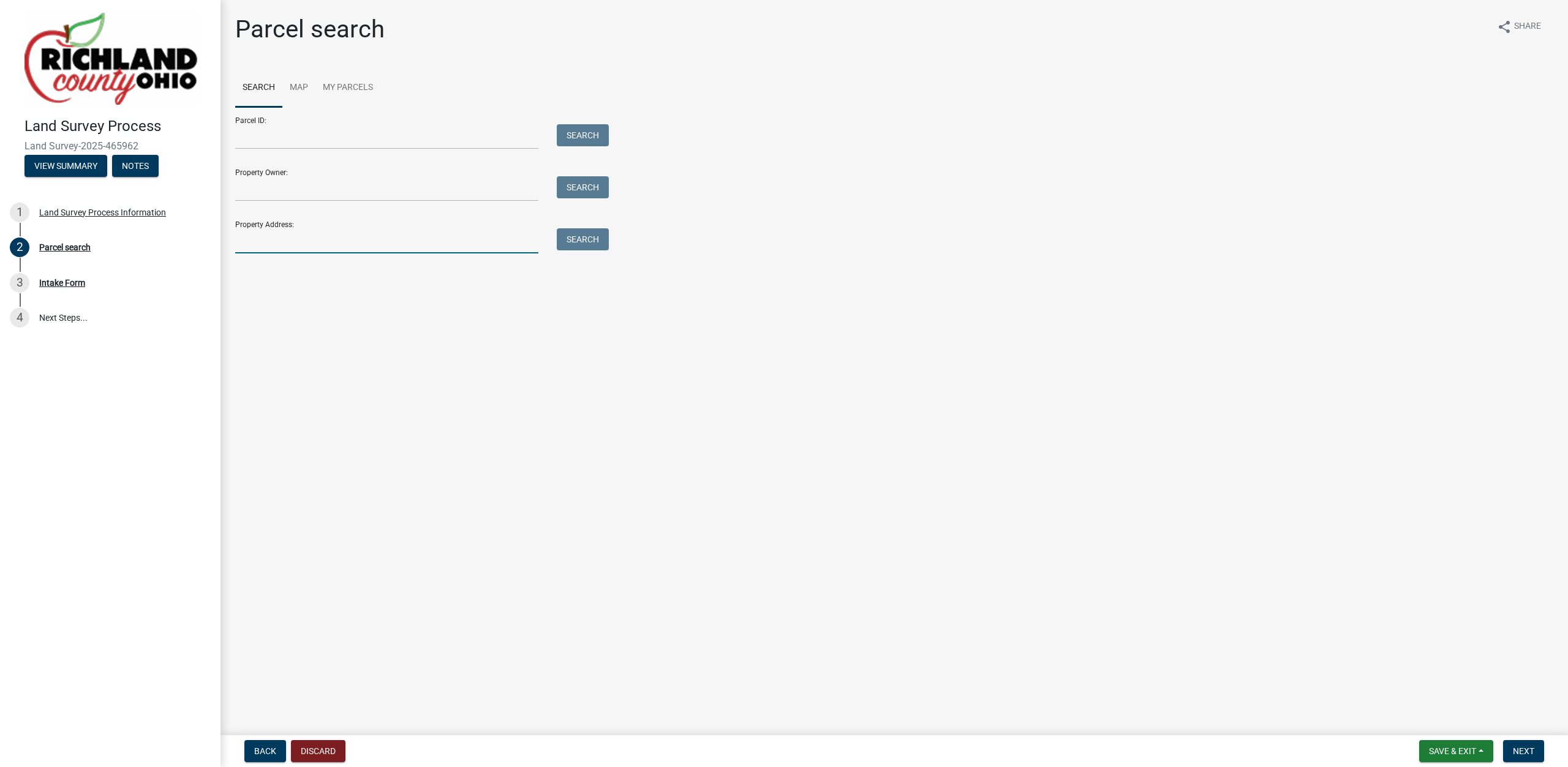
click at [288, 236] on input "Property Address:" at bounding box center [386, 241] width 303 height 25
type input "897 sites"
click at [257, 316] on label at bounding box center [257, 316] width 0 height 0
click at [257, 324] on input "radio" at bounding box center [261, 320] width 8 height 8
radio input "true"
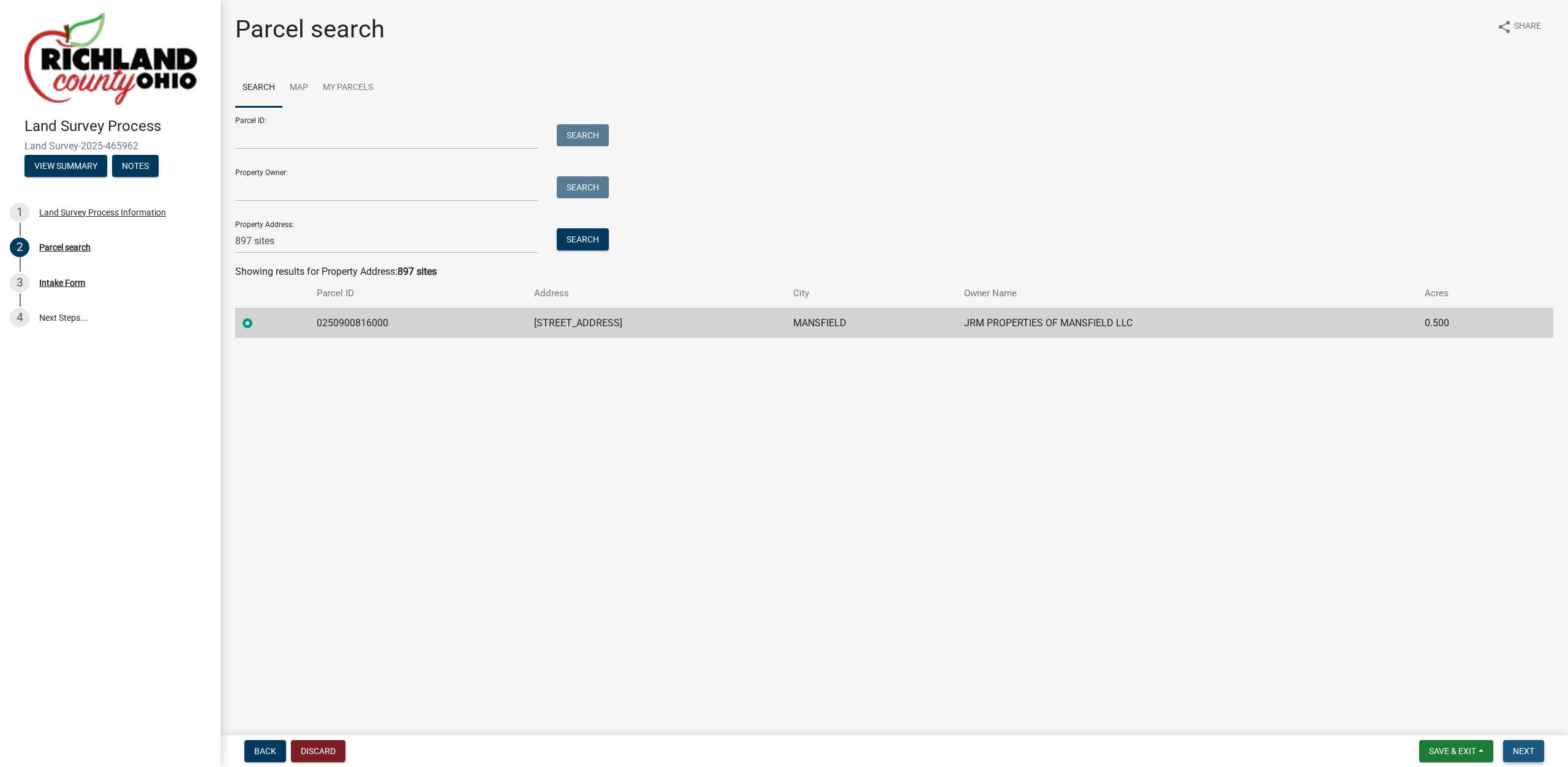
click at [1518, 752] on span "Next" at bounding box center [1523, 752] width 22 height 10
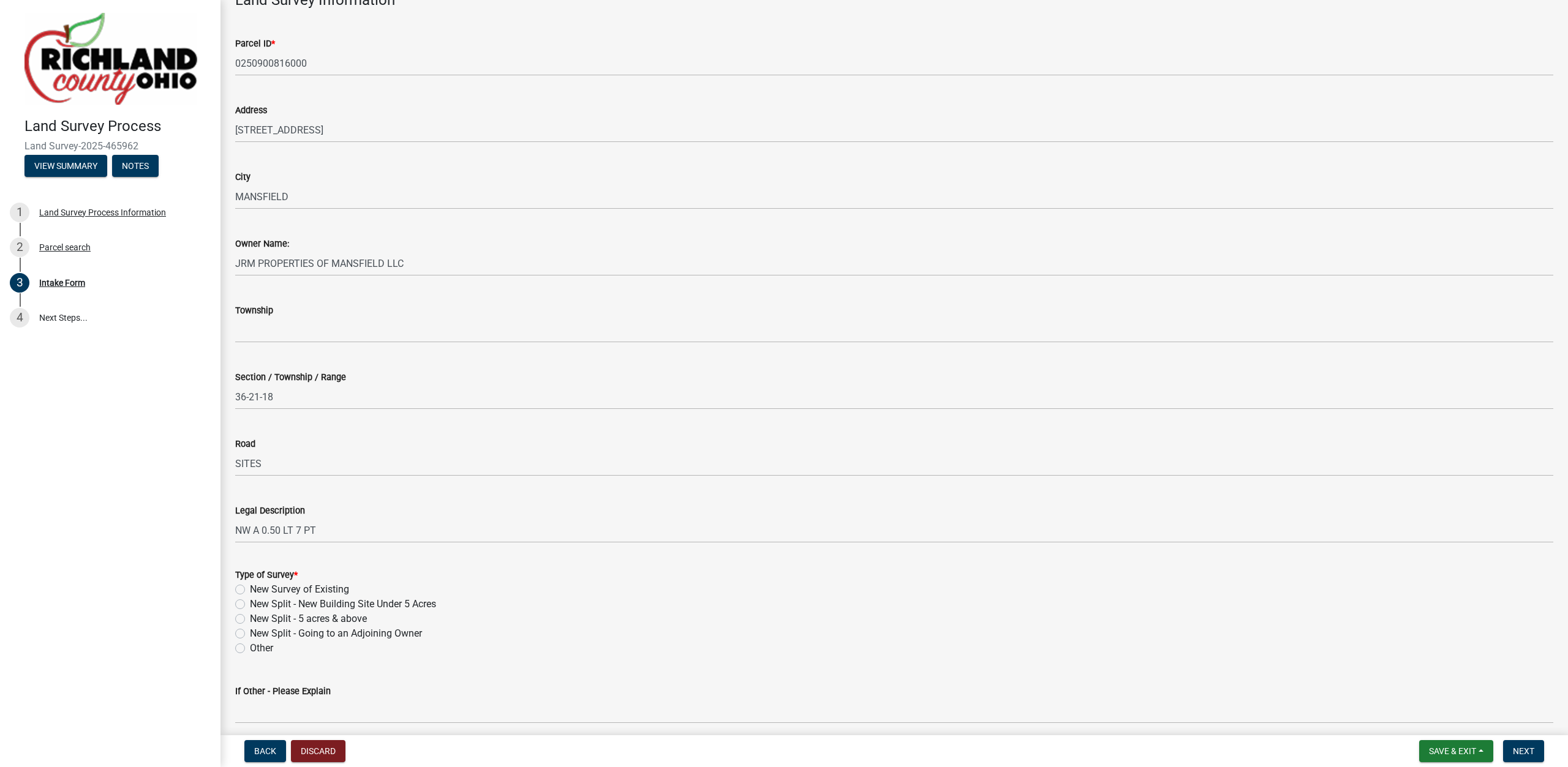
scroll to position [140, 0]
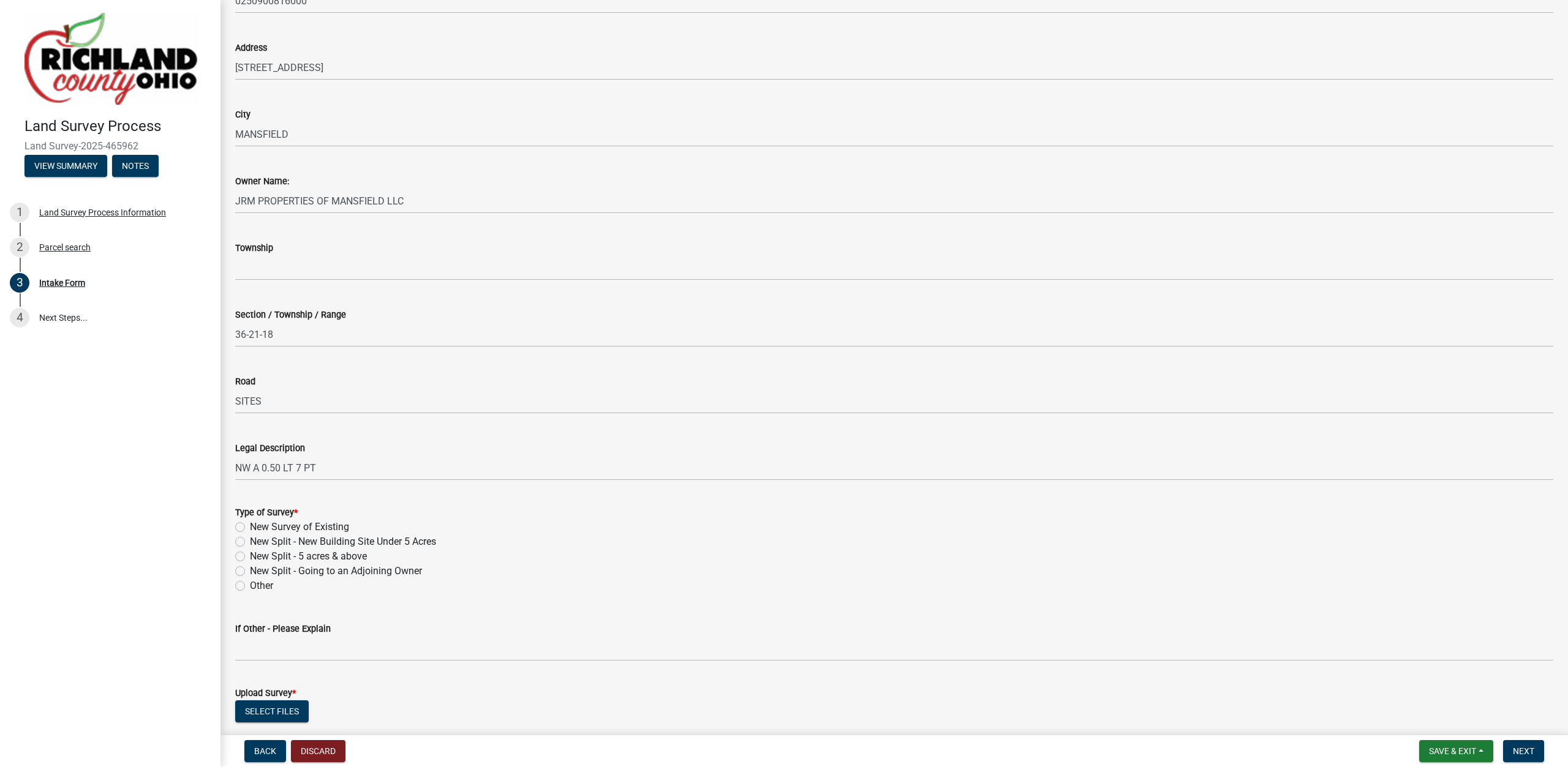
click at [303, 527] on label "New Survey of Existing" at bounding box center [299, 527] width 99 height 15
click at [258, 527] on input "New Survey of Existing" at bounding box center [253, 524] width 8 height 8
radio input "true"
click at [288, 712] on button "Select files" at bounding box center [271, 711] width 74 height 22
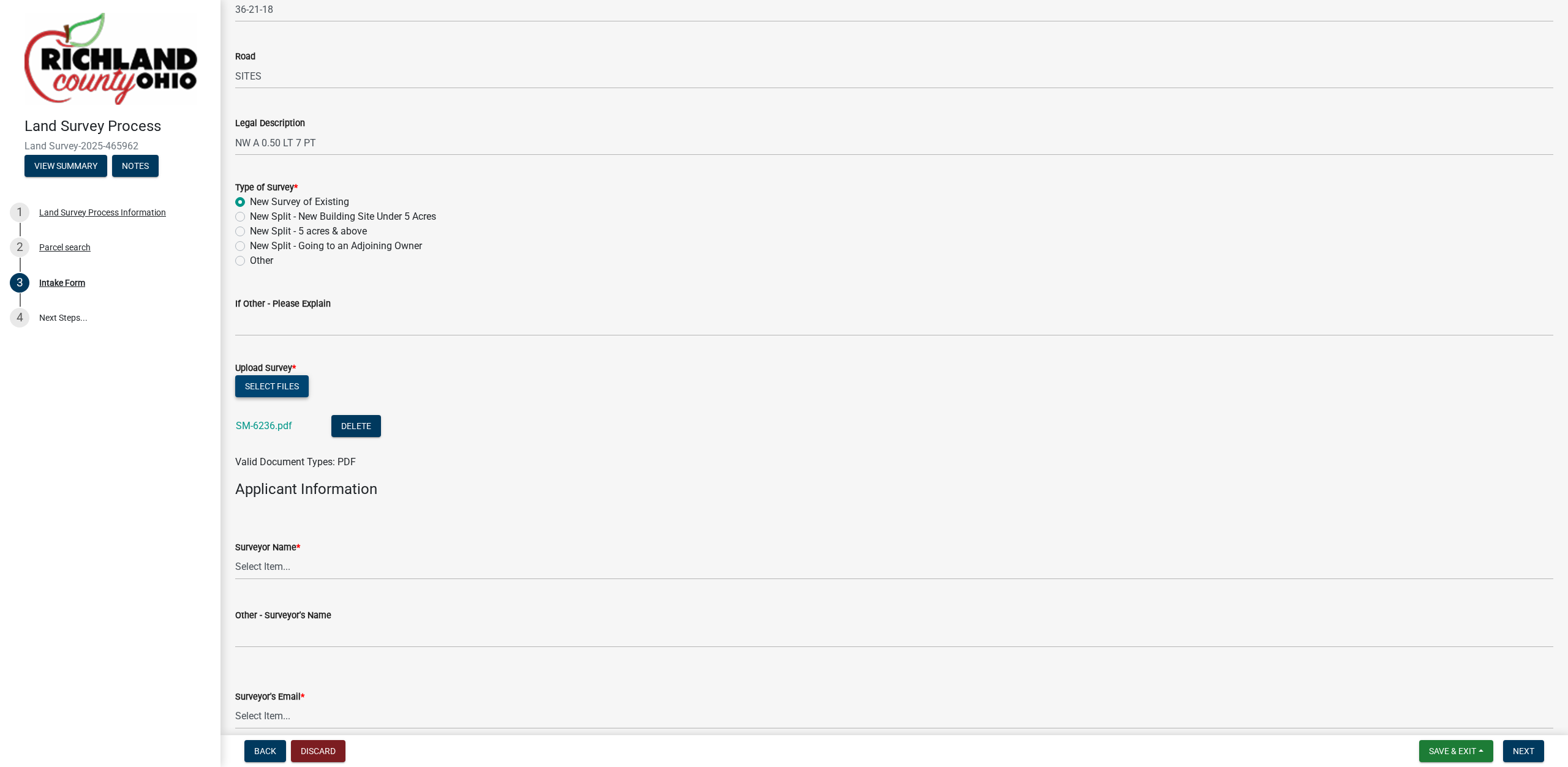
scroll to position [559, 0]
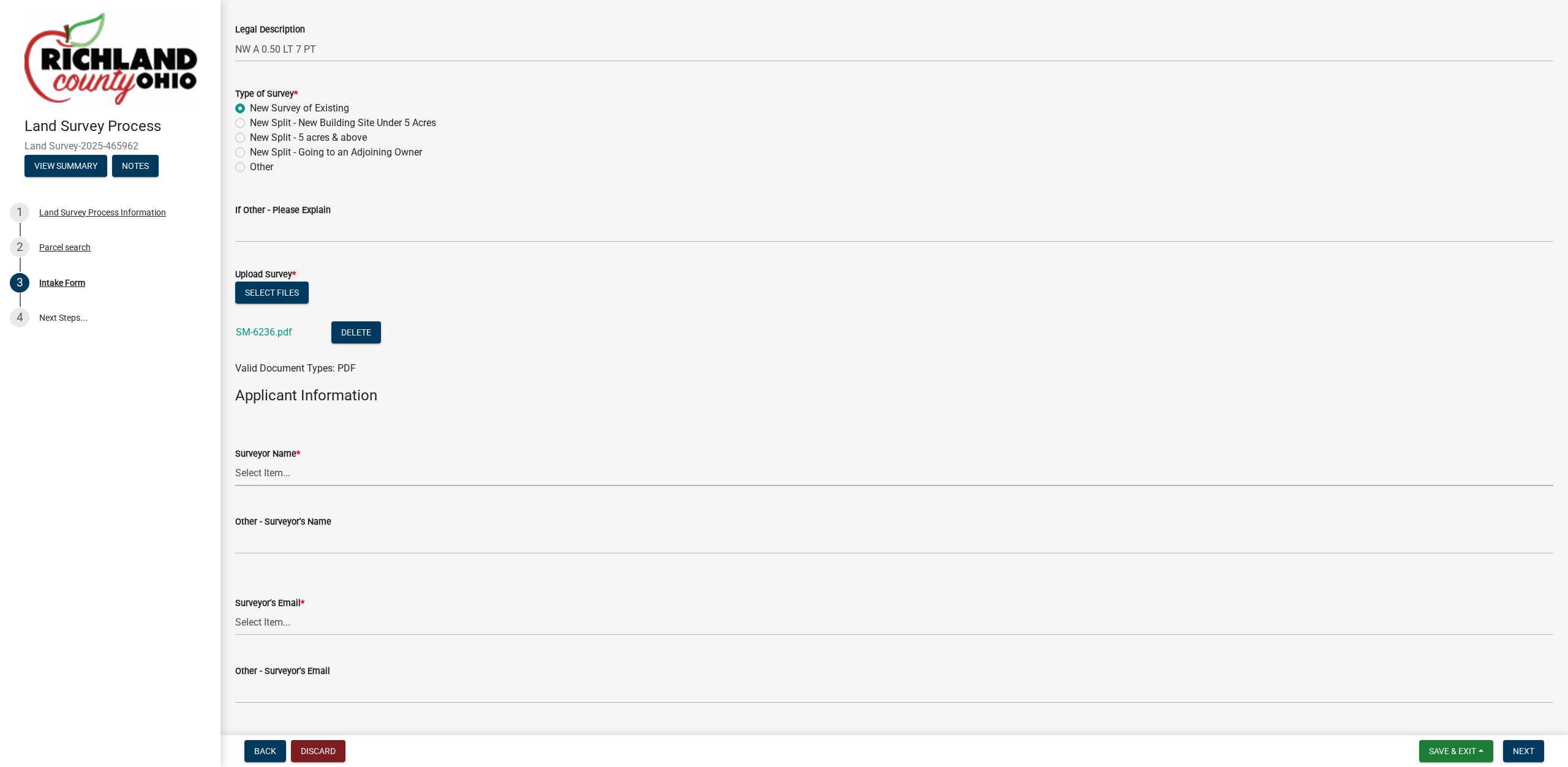
click at [235, 461] on select "Select Item... [PERSON_NAME], [PERSON_NAME], [PERSON_NAME], [PERSON_NAME], [PER…" at bounding box center [894, 474] width 1318 height 25
click option "[PERSON_NAME]" at bounding box center [0, 0] width 0 height 0
select select "df139baa-c9dd-46a0-9de6-e37622936459"
click at [235, 611] on select "Select Item... [EMAIL_ADDRESS][DOMAIN_NAME] [EMAIL_ADDRESS][DOMAIN_NAME] [EMAIL…" at bounding box center [894, 623] width 1318 height 25
click option "[EMAIL_ADDRESS][PERSON_NAME][DOMAIN_NAME]" at bounding box center [0, 0] width 0 height 0
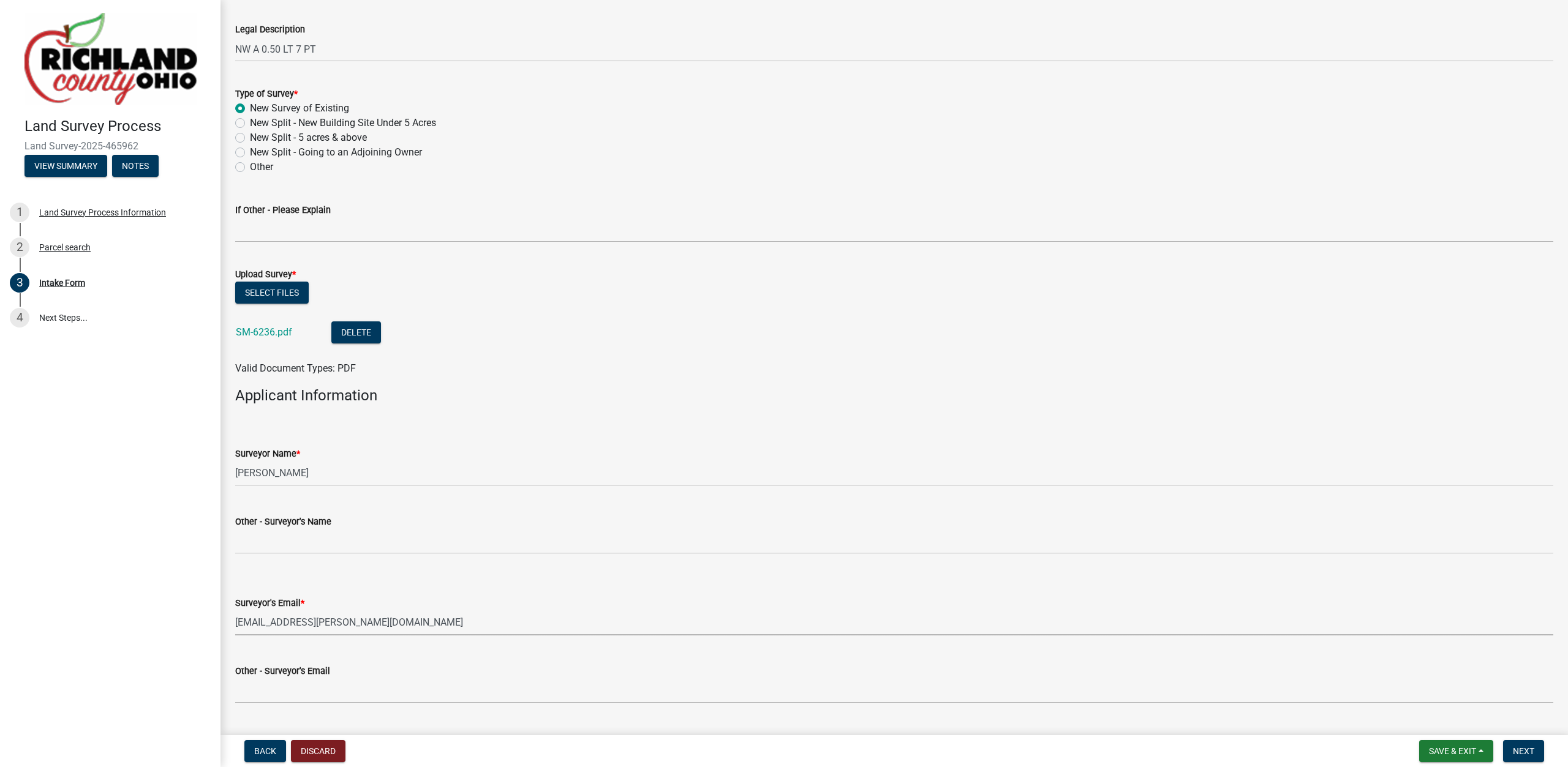
select select "4dbc78f8-37a7-4574-bd6a-c6ff1eaed890"
click at [1518, 746] on button "Next" at bounding box center [1523, 751] width 41 height 22
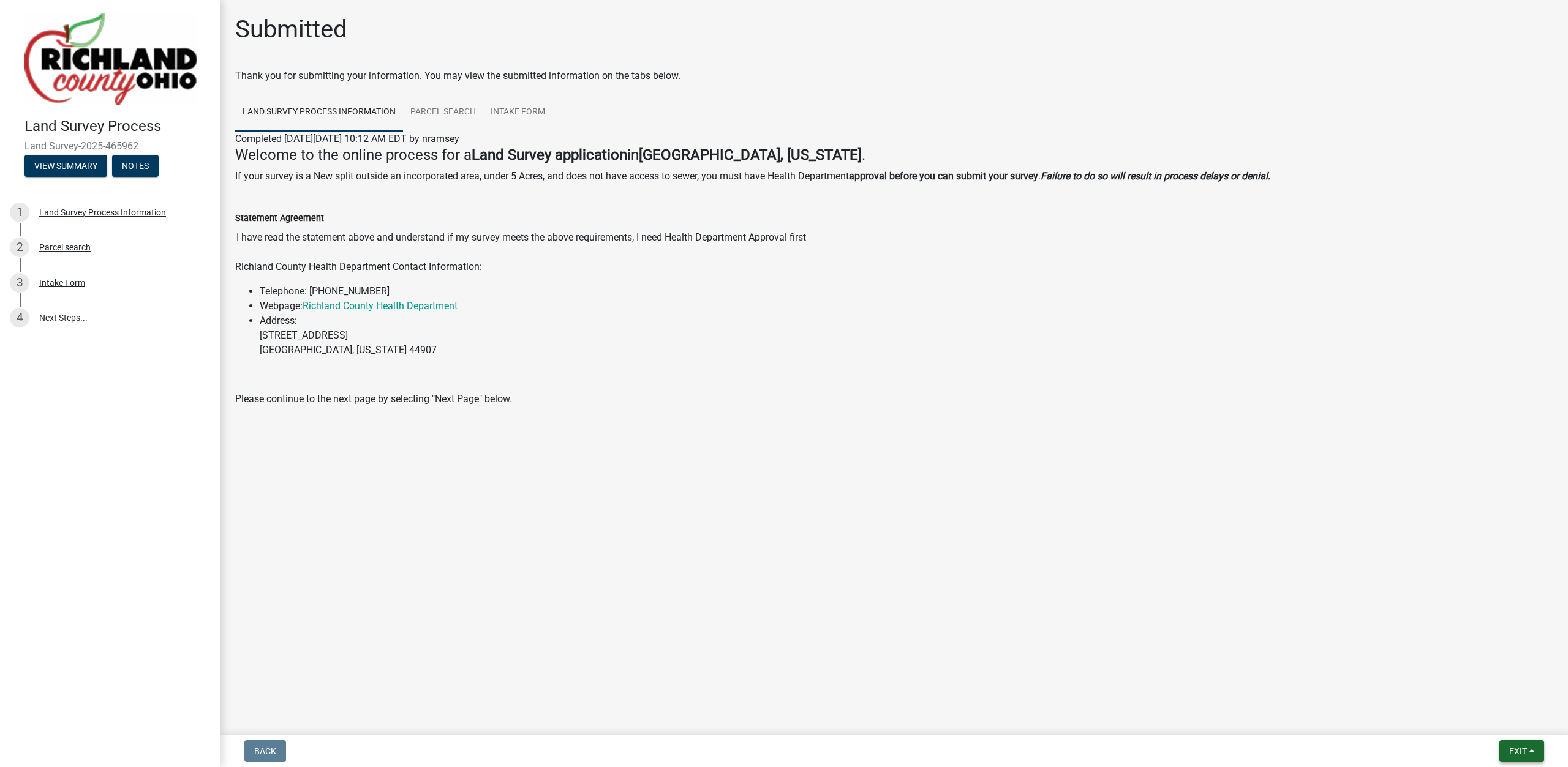
click at [1518, 746] on button "Exit" at bounding box center [1522, 751] width 45 height 22
click at [1503, 720] on button "Save & Exit" at bounding box center [1495, 719] width 98 height 29
